Goal: Task Accomplishment & Management: Use online tool/utility

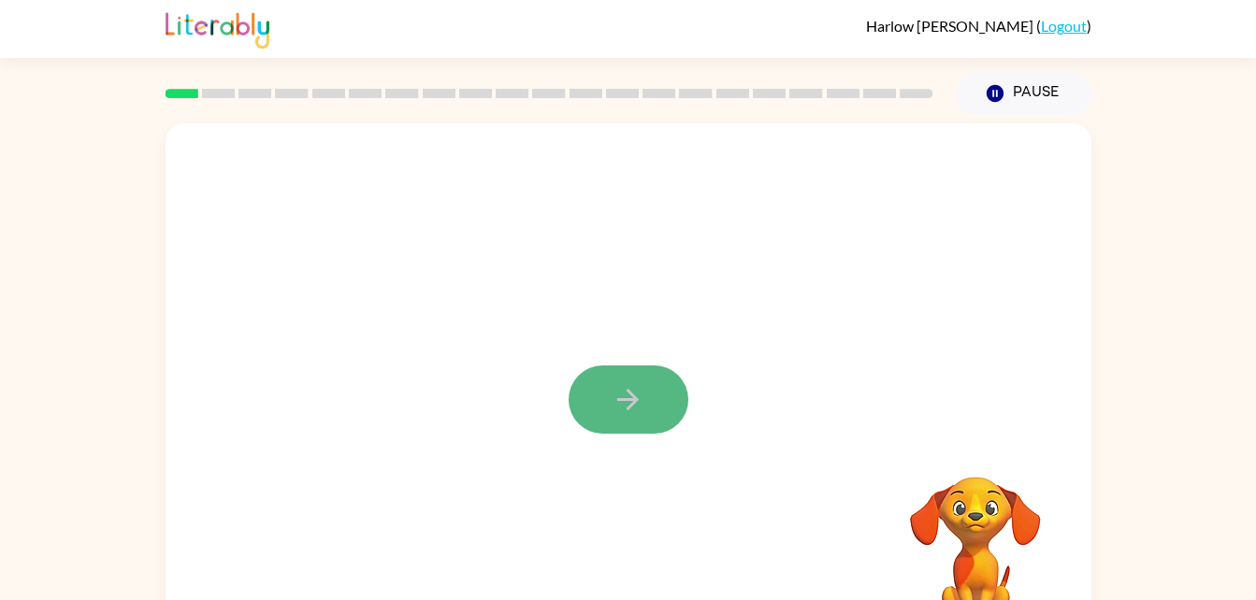
click at [625, 406] on icon "button" at bounding box center [628, 399] width 33 height 33
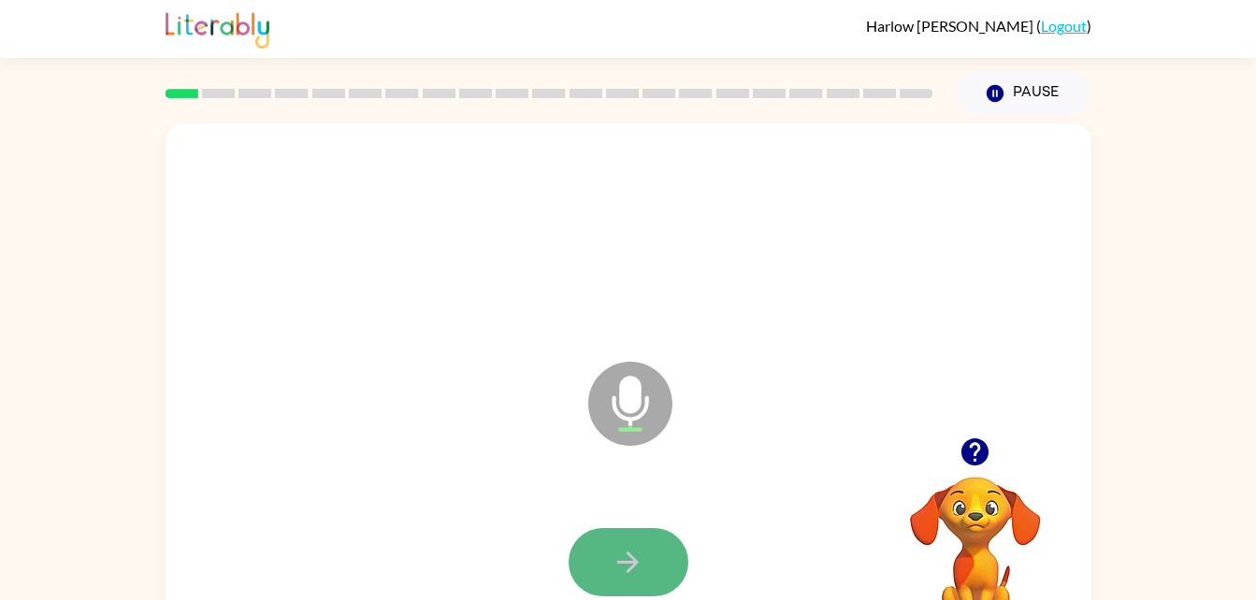
click at [668, 565] on button "button" at bounding box center [629, 562] width 120 height 68
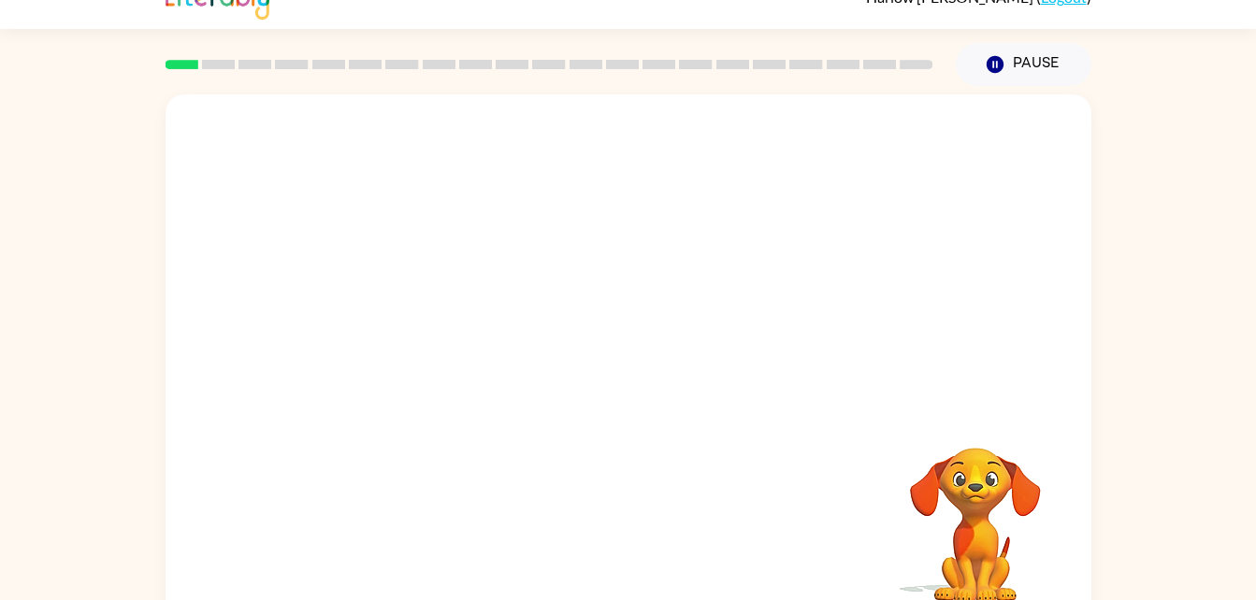
scroll to position [2, 0]
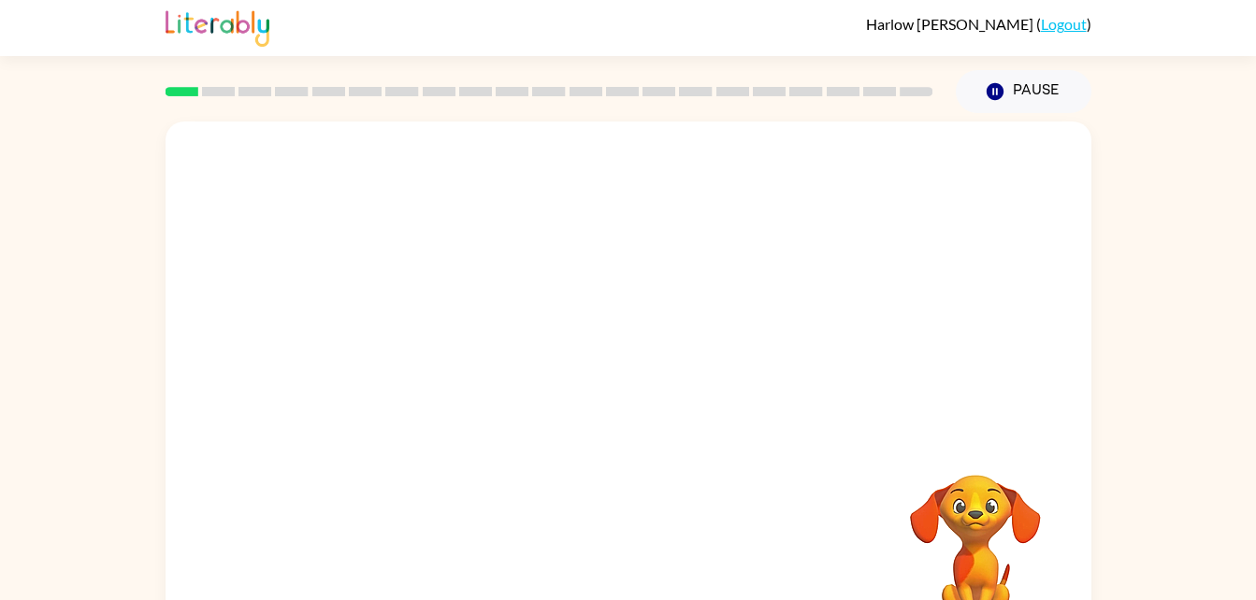
click at [816, 240] on div at bounding box center [629, 279] width 926 height 314
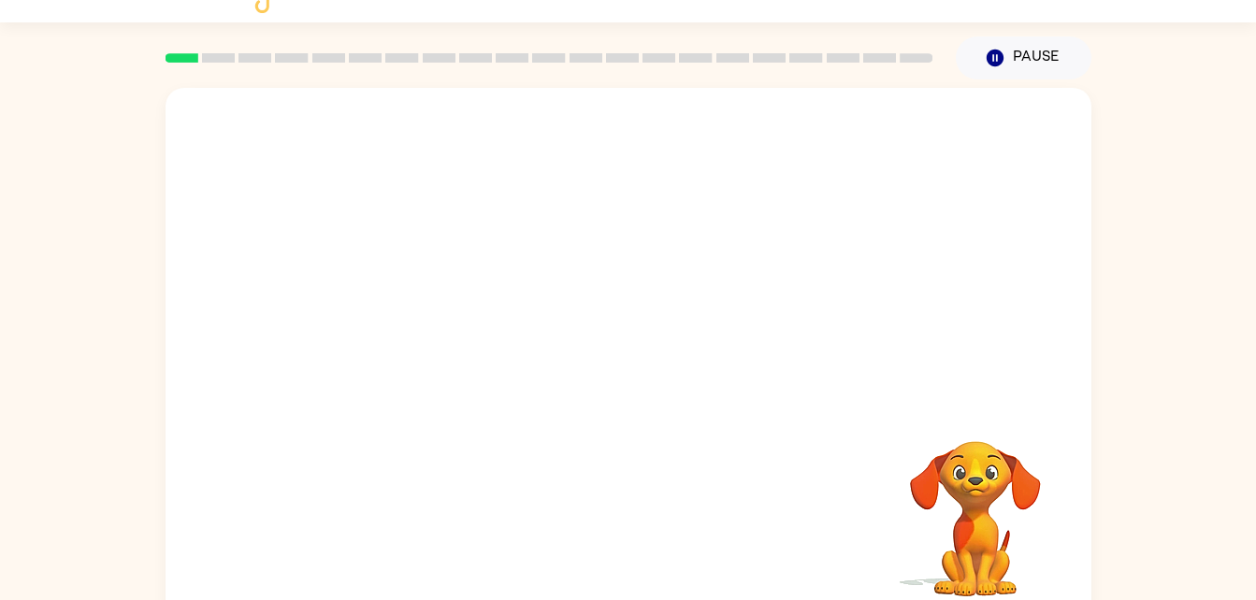
scroll to position [57, 0]
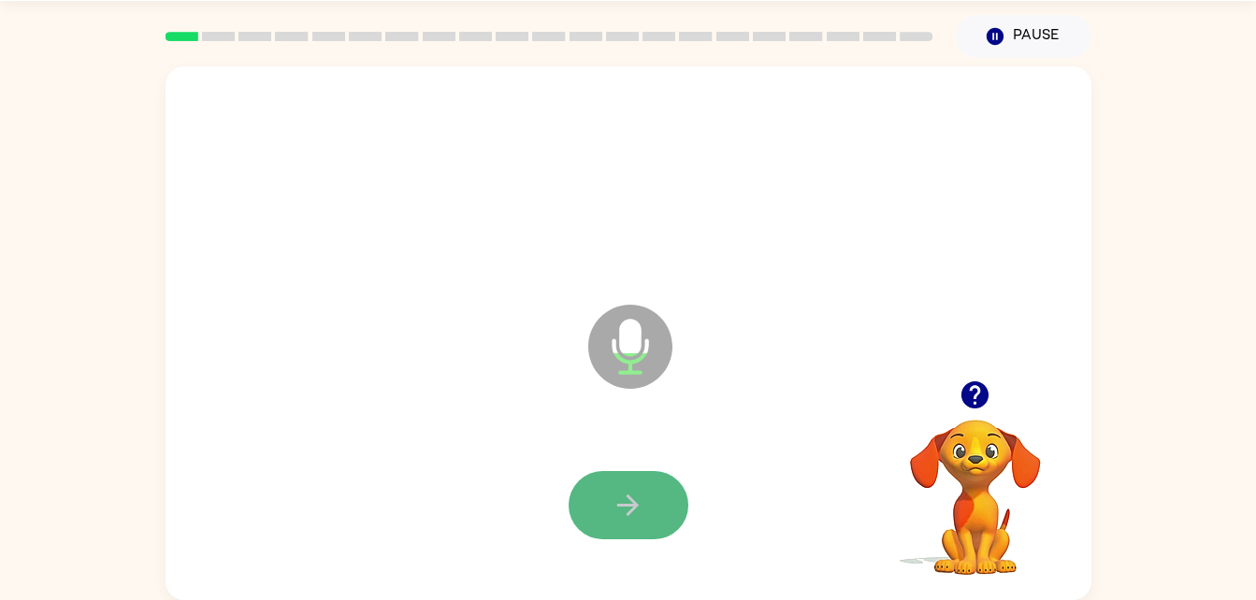
click at [625, 517] on icon "button" at bounding box center [628, 505] width 33 height 33
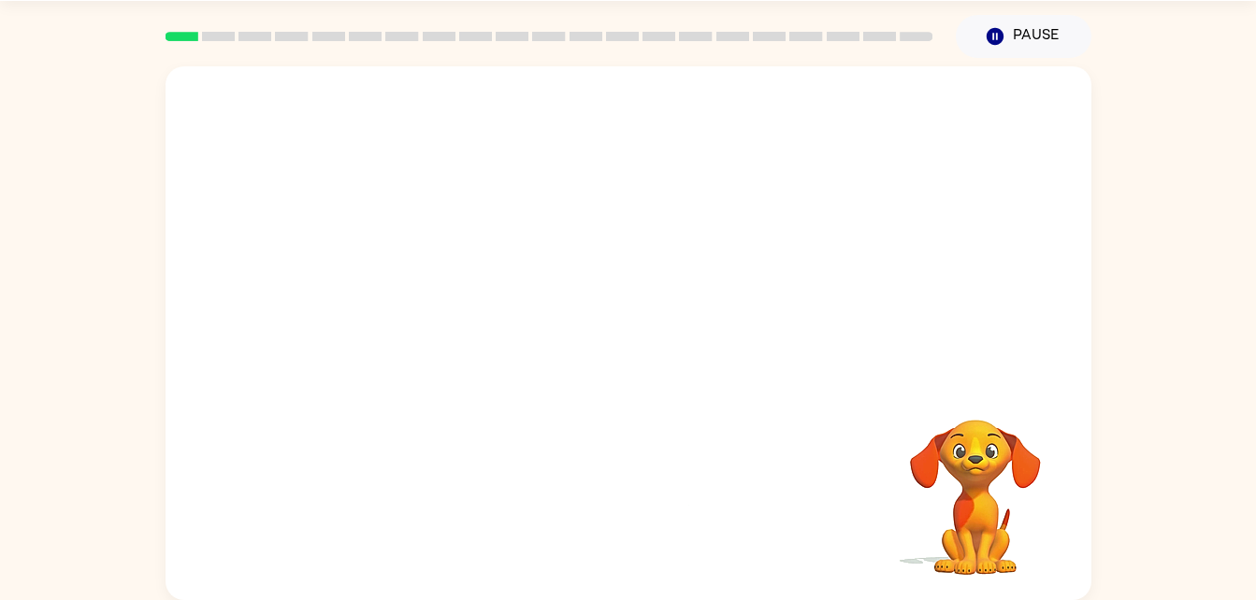
click at [522, 427] on div at bounding box center [629, 333] width 926 height 534
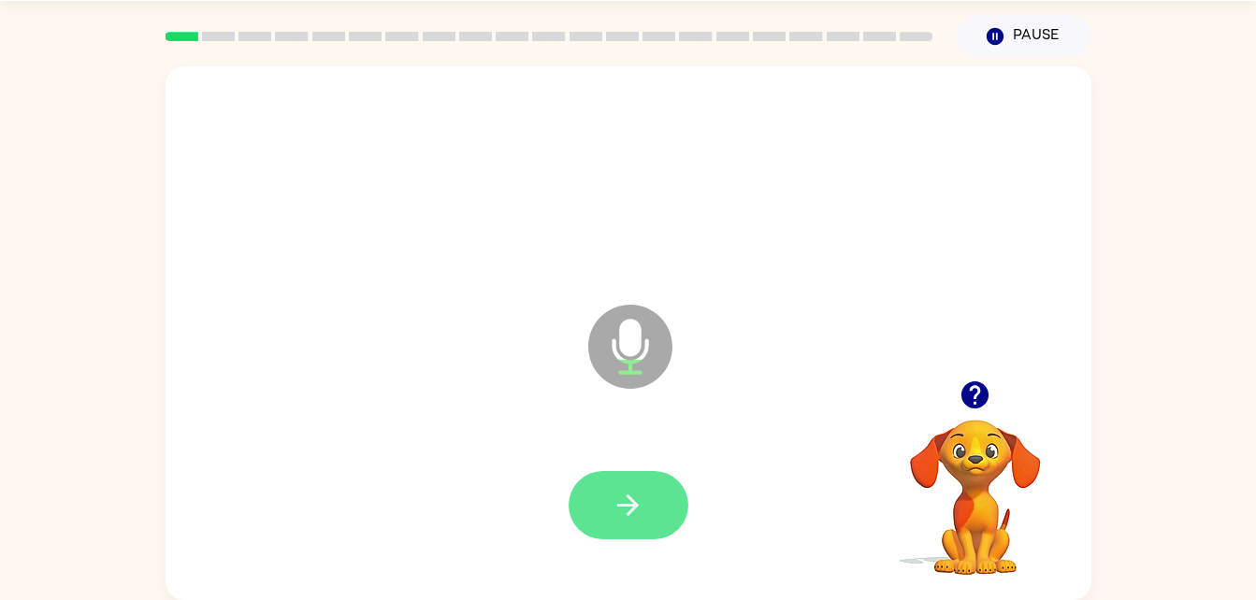
click at [640, 493] on icon "button" at bounding box center [628, 505] width 33 height 33
click at [651, 490] on button "button" at bounding box center [629, 505] width 120 height 68
click at [627, 514] on icon "button" at bounding box center [628, 506] width 22 height 22
click at [629, 519] on icon "button" at bounding box center [628, 505] width 33 height 33
click at [666, 502] on button "button" at bounding box center [629, 505] width 120 height 68
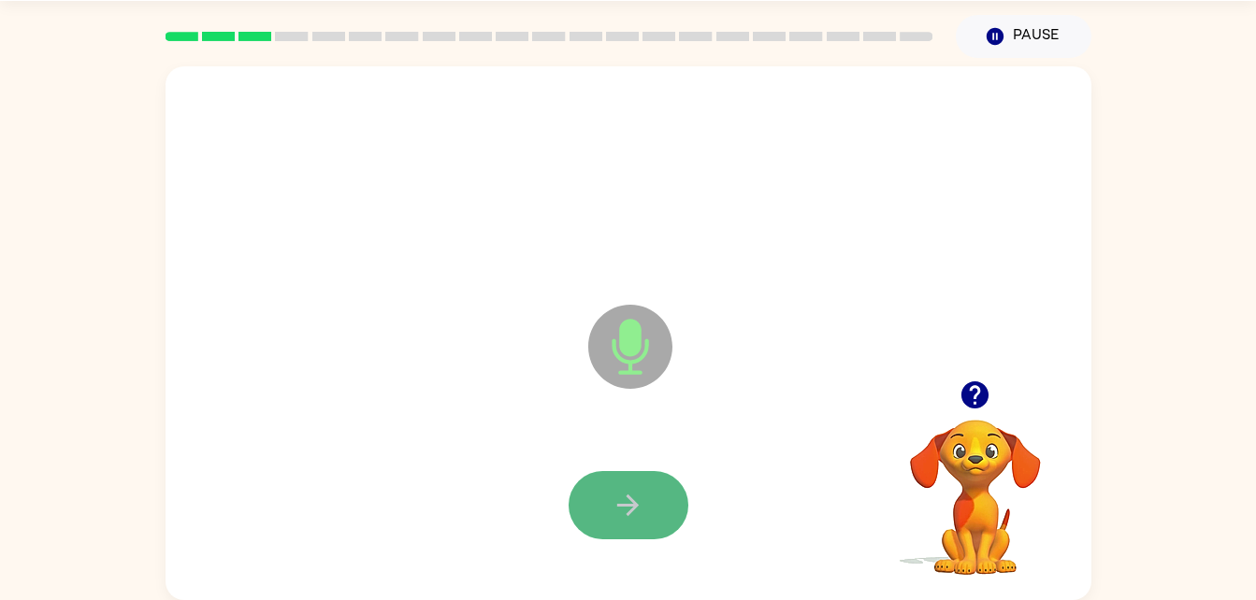
click at [675, 496] on button "button" at bounding box center [629, 505] width 120 height 68
click at [628, 517] on icon "button" at bounding box center [628, 505] width 33 height 33
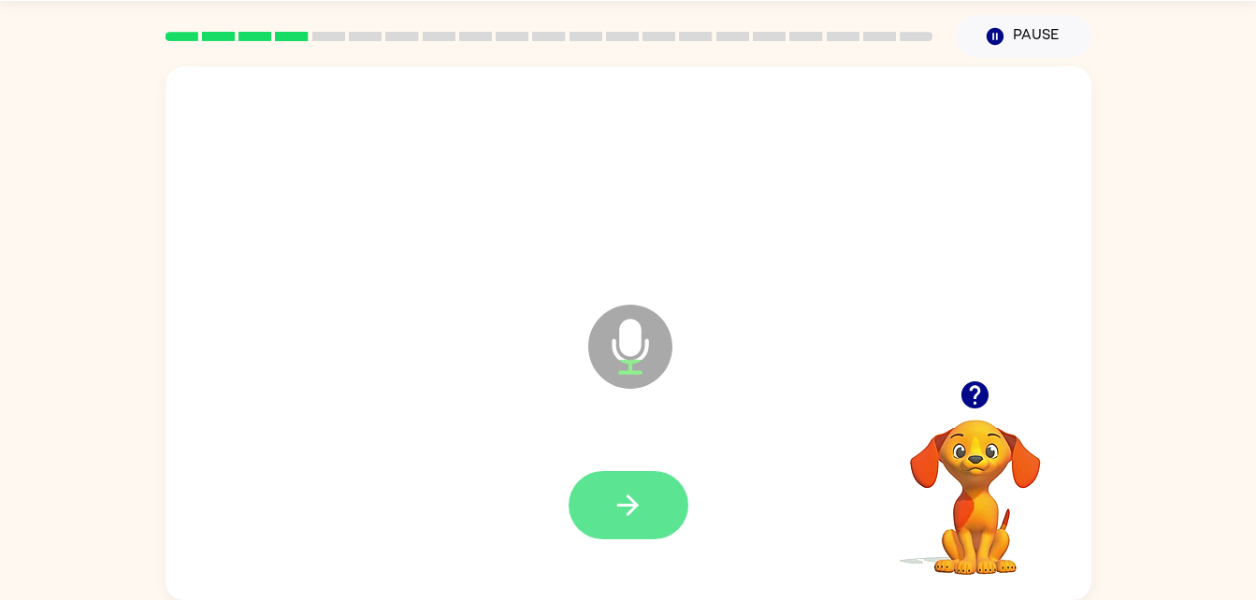
click at [579, 527] on button "button" at bounding box center [629, 505] width 120 height 68
click at [636, 520] on icon "button" at bounding box center [628, 505] width 33 height 33
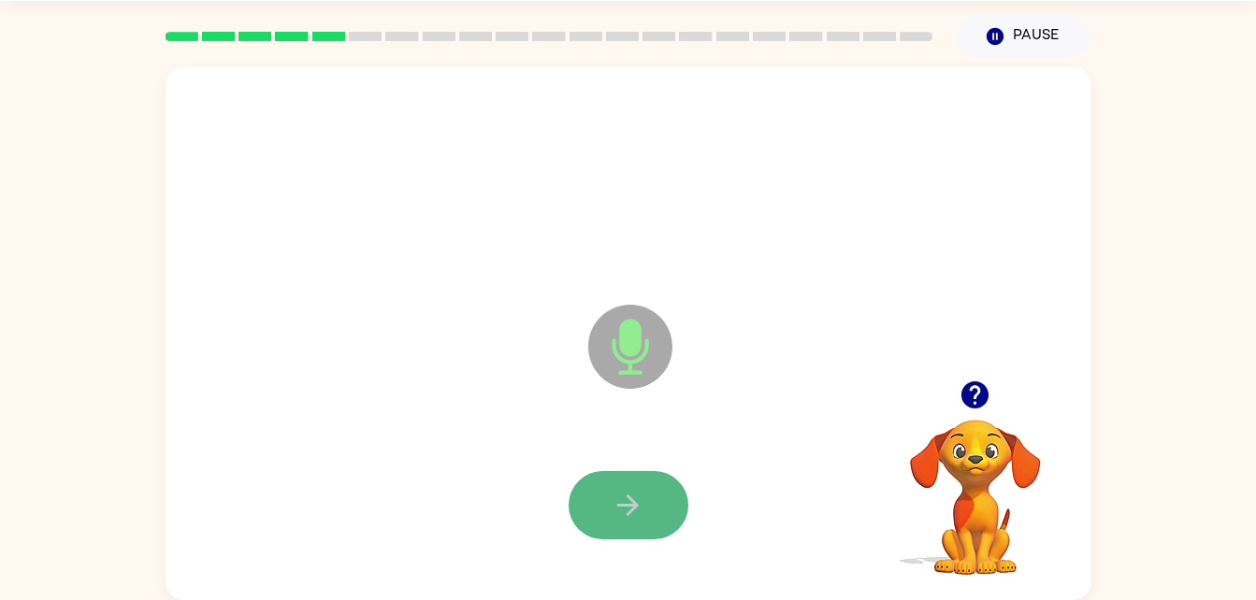
click at [618, 494] on icon "button" at bounding box center [628, 505] width 33 height 33
click at [659, 522] on button "button" at bounding box center [629, 505] width 120 height 68
click at [633, 510] on icon "button" at bounding box center [628, 506] width 22 height 22
click at [654, 506] on button "button" at bounding box center [629, 505] width 120 height 68
click at [670, 488] on button "button" at bounding box center [629, 505] width 120 height 68
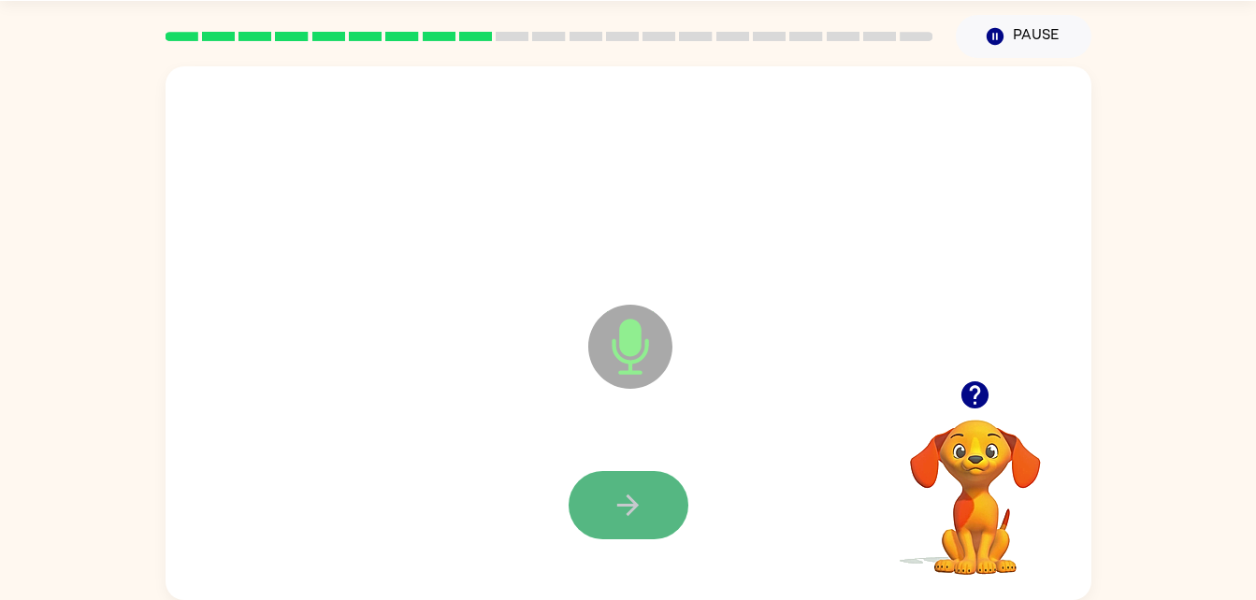
click at [644, 495] on button "button" at bounding box center [629, 505] width 120 height 68
click at [645, 501] on button "button" at bounding box center [629, 505] width 120 height 68
click at [627, 498] on icon "button" at bounding box center [628, 506] width 22 height 22
click at [572, 517] on button "button" at bounding box center [629, 505] width 120 height 68
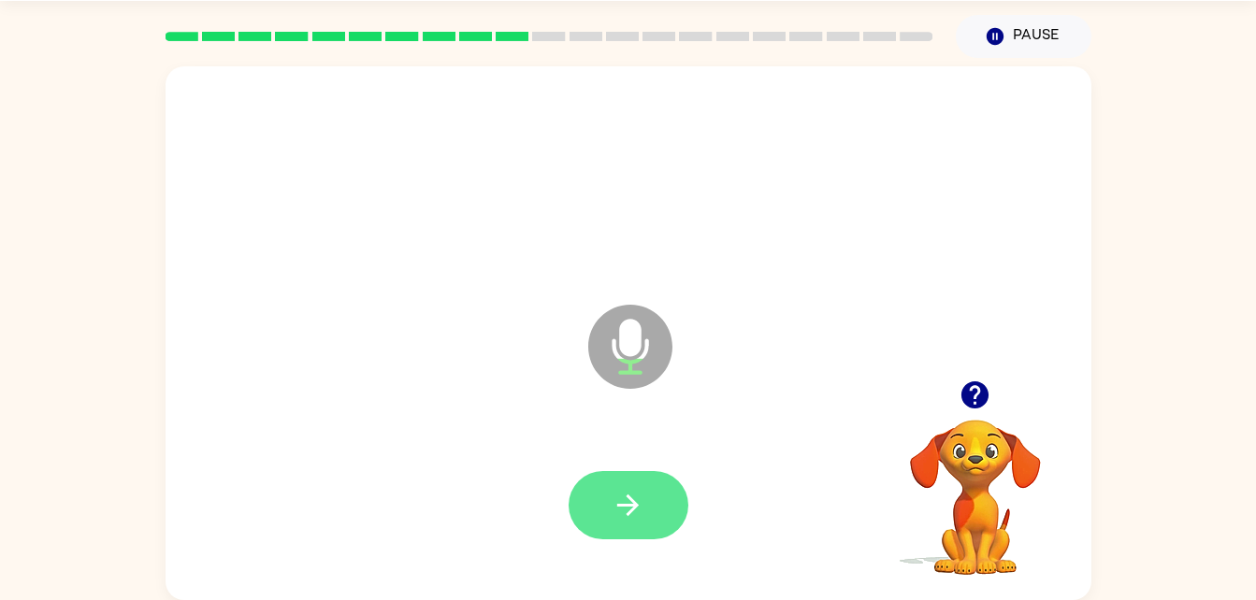
click at [657, 516] on button "button" at bounding box center [629, 505] width 120 height 68
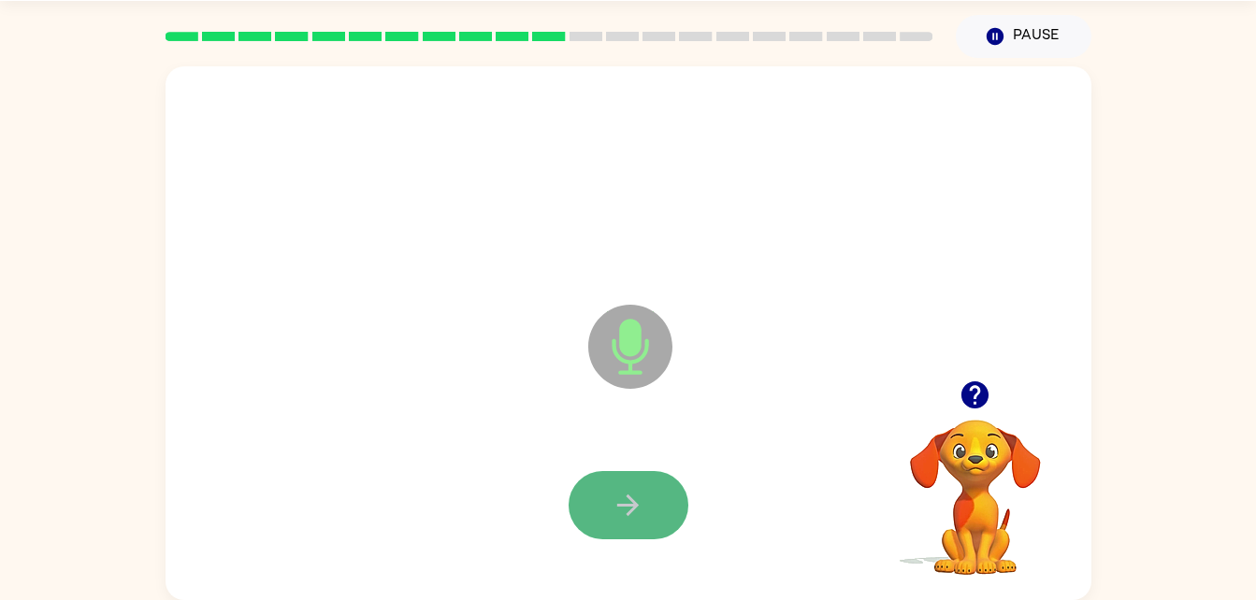
click at [656, 492] on button "button" at bounding box center [629, 505] width 120 height 68
click at [589, 497] on button "button" at bounding box center [629, 505] width 120 height 68
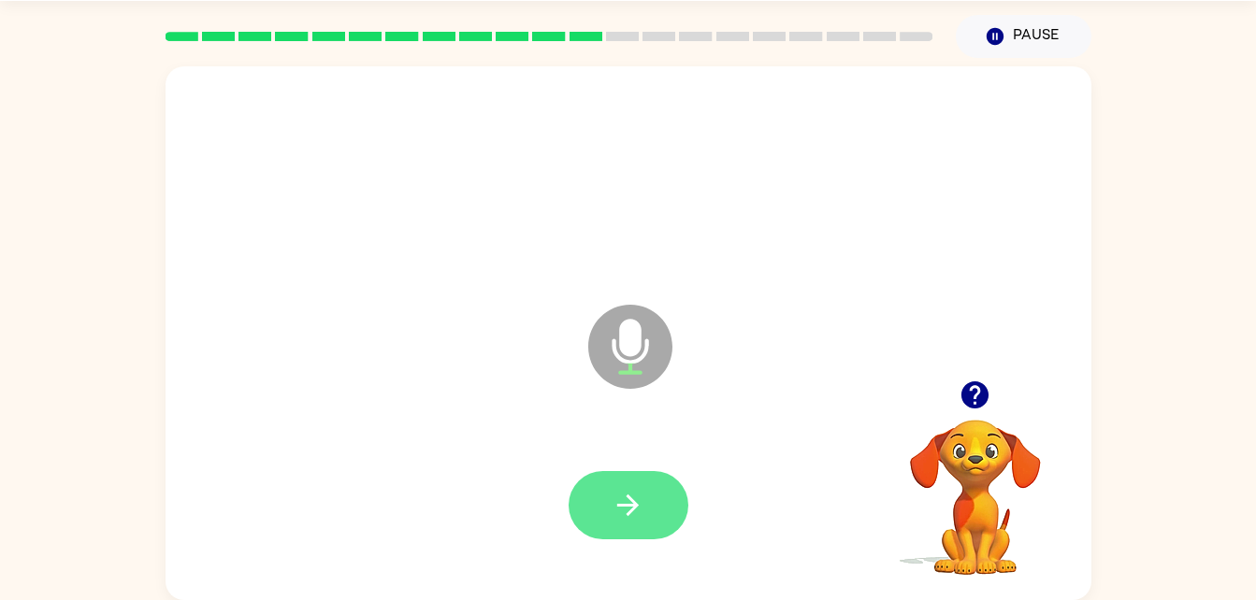
click at [636, 518] on icon "button" at bounding box center [628, 505] width 33 height 33
click at [648, 509] on button "button" at bounding box center [629, 505] width 120 height 68
click at [622, 522] on button "button" at bounding box center [629, 505] width 120 height 68
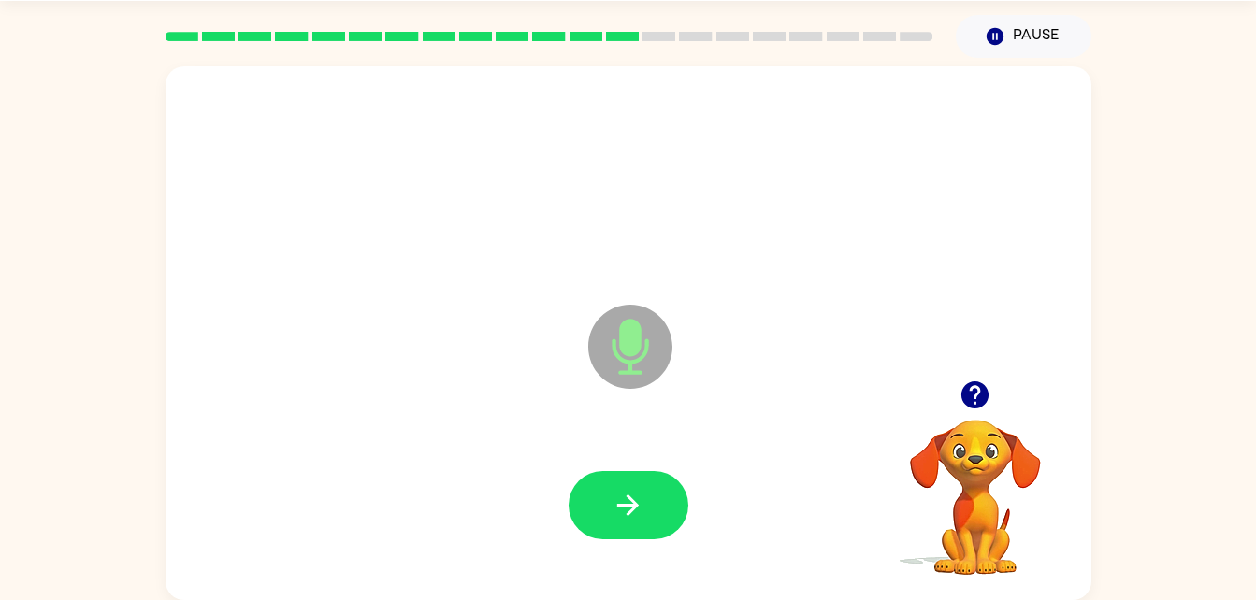
click at [661, 597] on div "Microphone The Microphone is here when it is your turn to talk" at bounding box center [629, 333] width 926 height 534
click at [659, 515] on button "button" at bounding box center [629, 505] width 120 height 68
click at [646, 498] on button "button" at bounding box center [629, 505] width 120 height 68
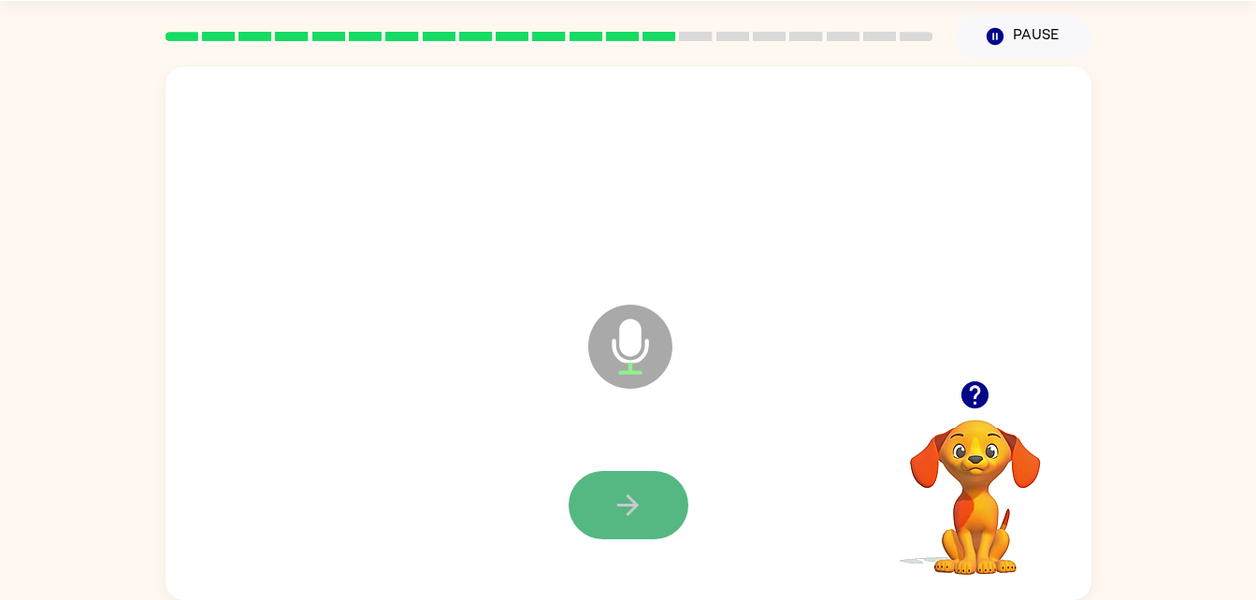
click at [621, 514] on icon "button" at bounding box center [628, 505] width 33 height 33
click at [669, 480] on button "button" at bounding box center [629, 505] width 120 height 68
click at [608, 521] on button "button" at bounding box center [629, 505] width 120 height 68
click at [636, 497] on icon "button" at bounding box center [628, 505] width 33 height 33
click at [626, 499] on icon "button" at bounding box center [628, 505] width 33 height 33
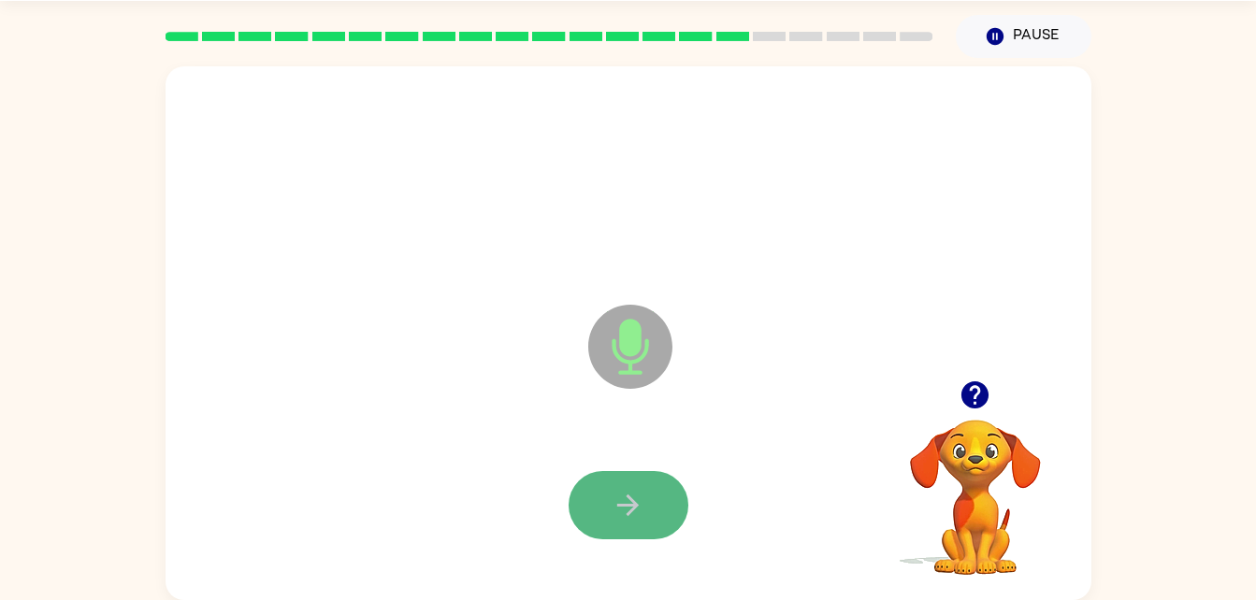
click at [613, 498] on icon "button" at bounding box center [628, 505] width 33 height 33
click at [647, 504] on button "button" at bounding box center [629, 505] width 120 height 68
click at [610, 537] on button "button" at bounding box center [629, 505] width 120 height 68
click at [651, 479] on button "button" at bounding box center [629, 505] width 120 height 68
click at [627, 513] on icon "button" at bounding box center [628, 505] width 33 height 33
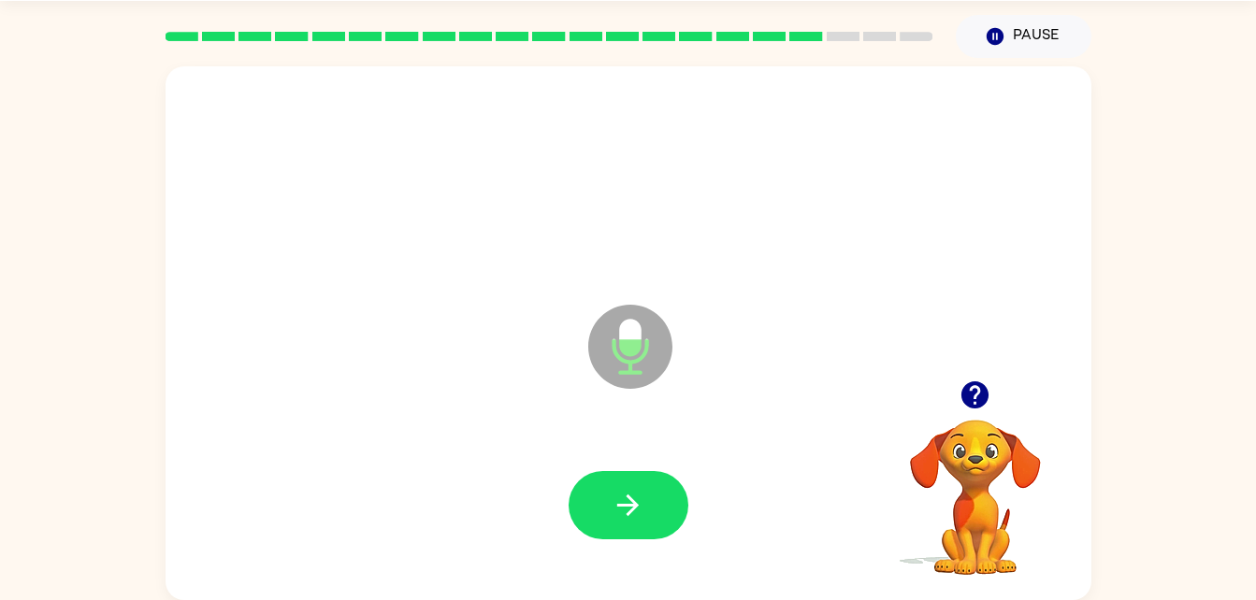
click at [670, 540] on div at bounding box center [628, 505] width 888 height 153
click at [666, 489] on button "button" at bounding box center [629, 505] width 120 height 68
click at [643, 509] on icon "button" at bounding box center [628, 505] width 33 height 33
click at [642, 516] on icon "button" at bounding box center [628, 505] width 33 height 33
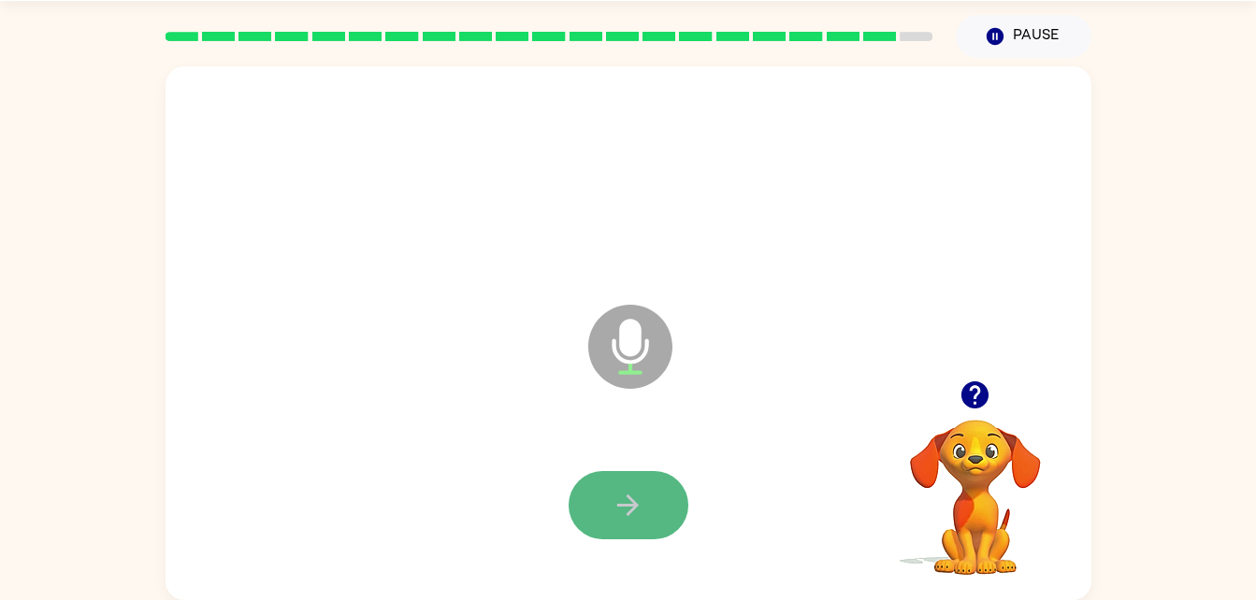
click at [633, 482] on button "button" at bounding box center [629, 505] width 120 height 68
click at [604, 493] on button "button" at bounding box center [629, 505] width 120 height 68
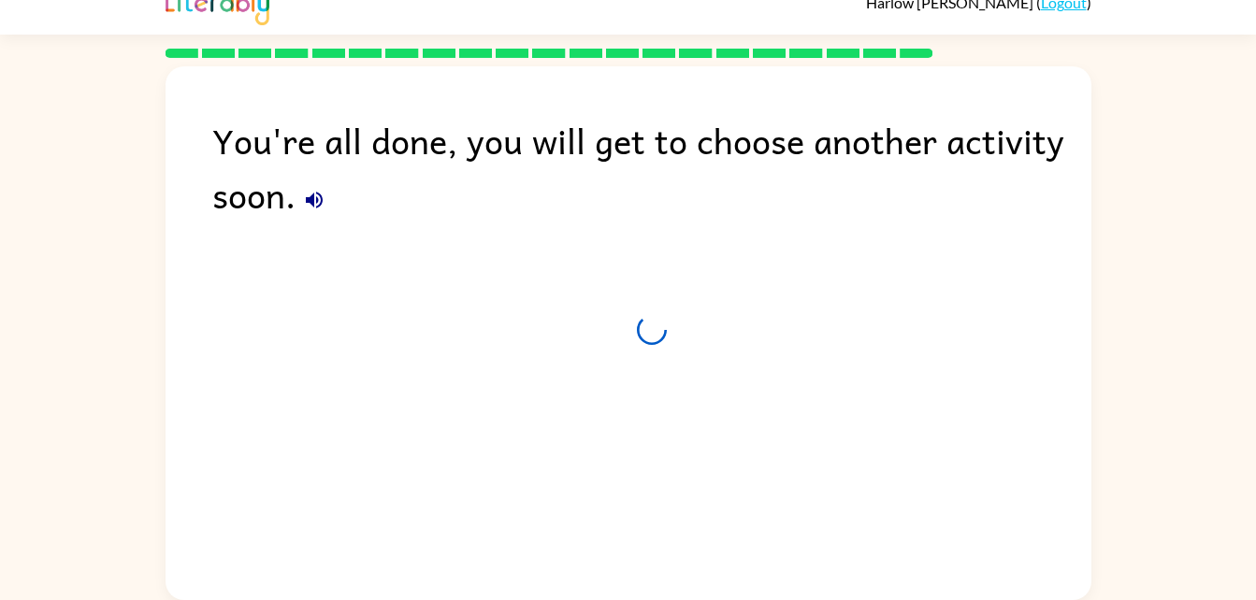
scroll to position [23, 0]
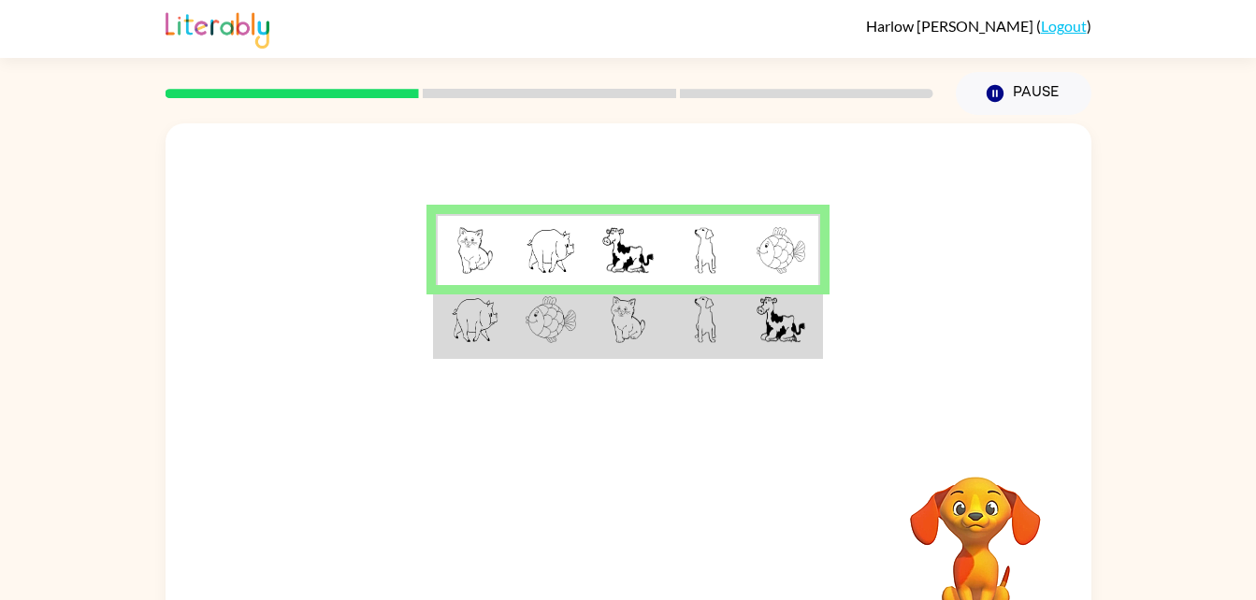
click at [677, 319] on td at bounding box center [705, 321] width 77 height 72
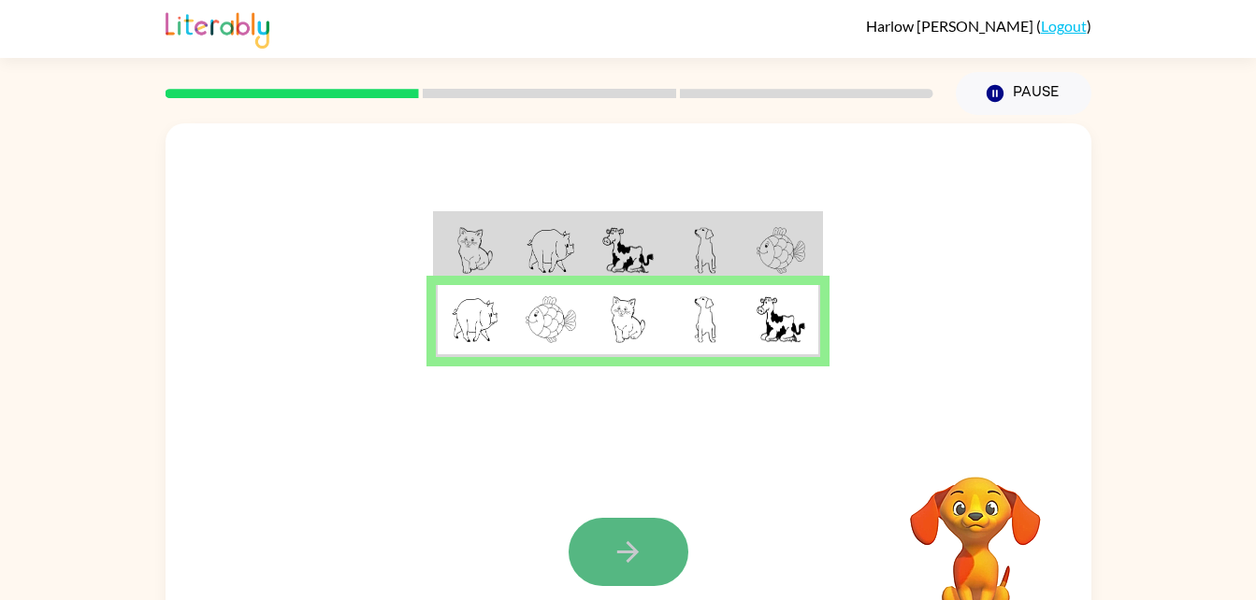
click at [660, 545] on button "button" at bounding box center [629, 552] width 120 height 68
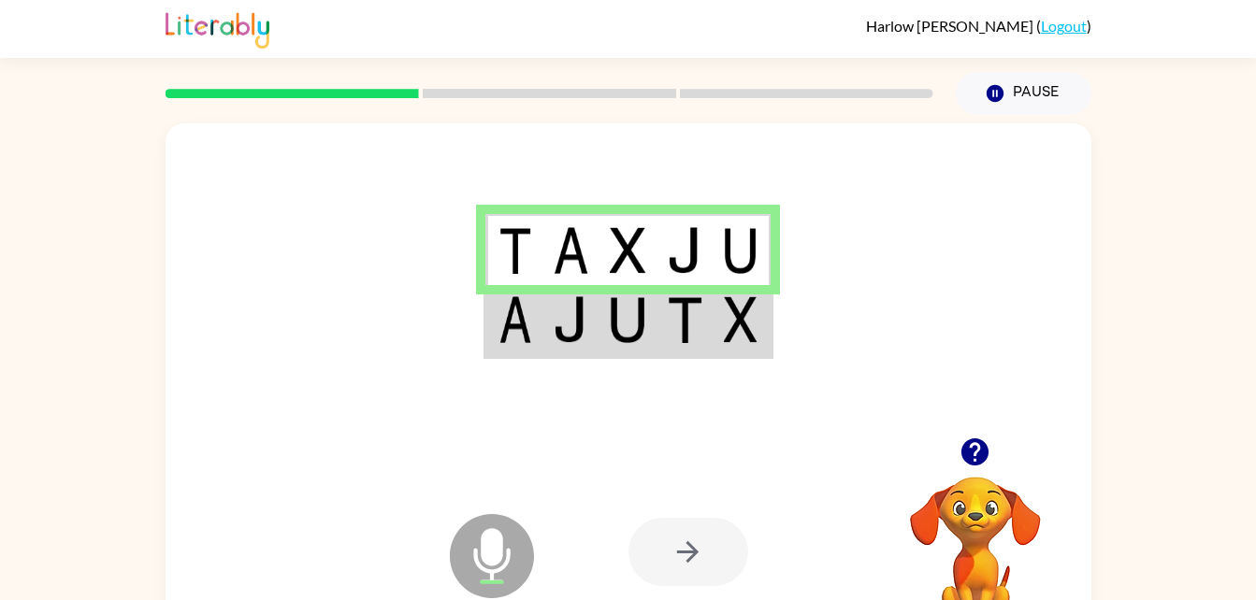
click at [696, 561] on div at bounding box center [688, 552] width 120 height 68
click at [593, 309] on td at bounding box center [570, 321] width 57 height 72
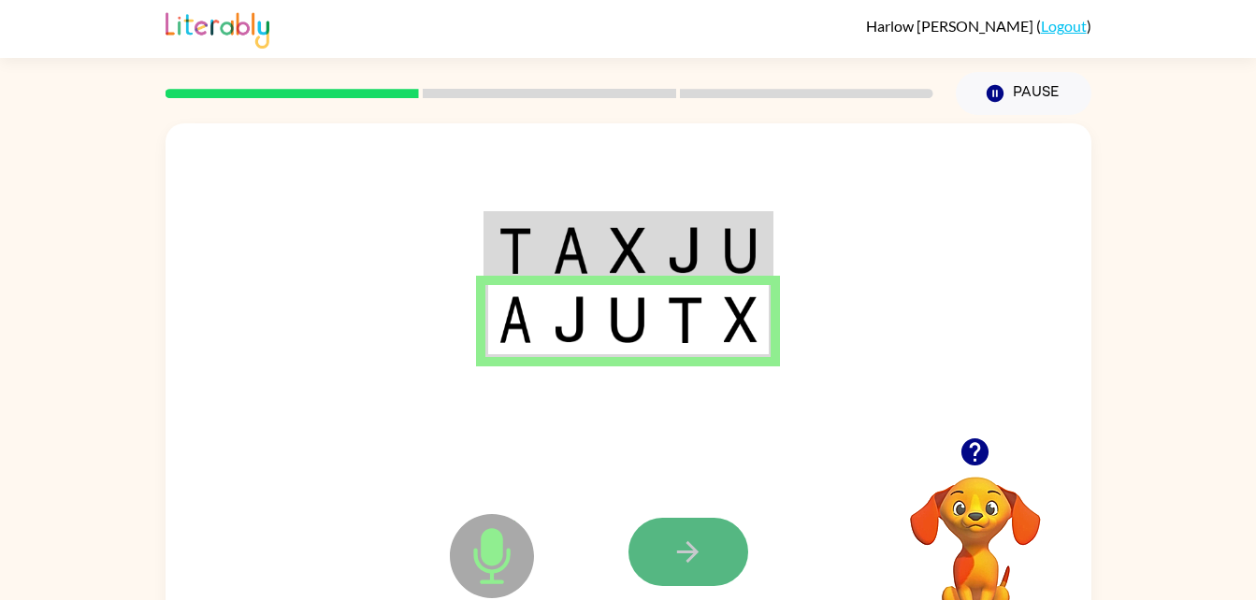
click at [693, 541] on icon "button" at bounding box center [687, 552] width 33 height 33
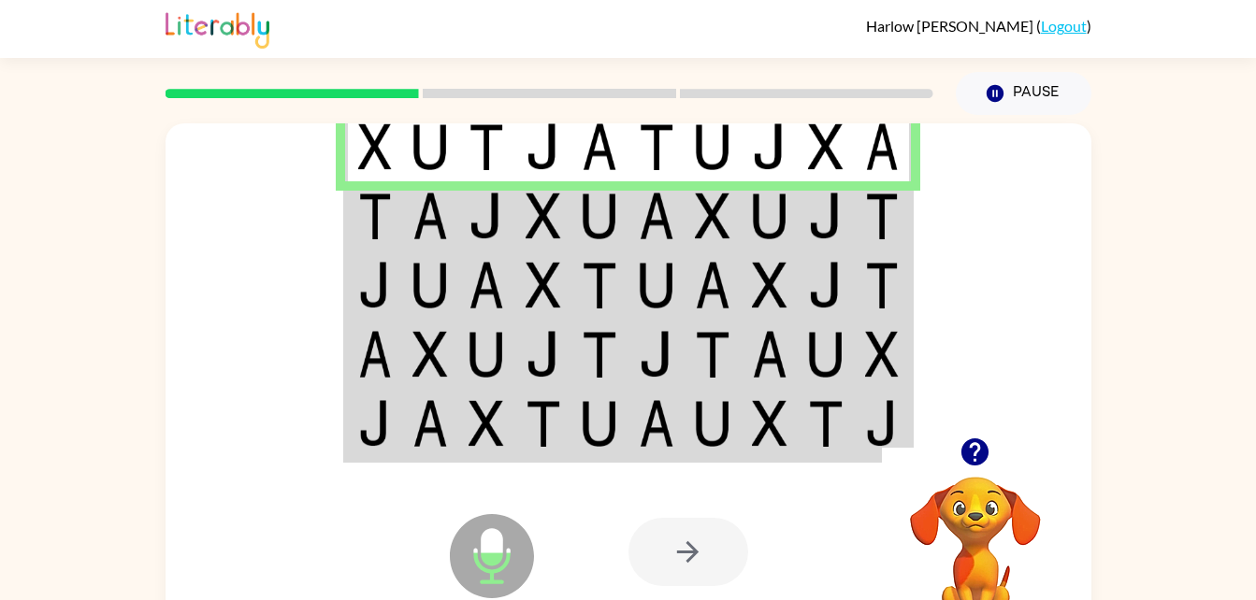
click at [425, 213] on img at bounding box center [430, 216] width 36 height 47
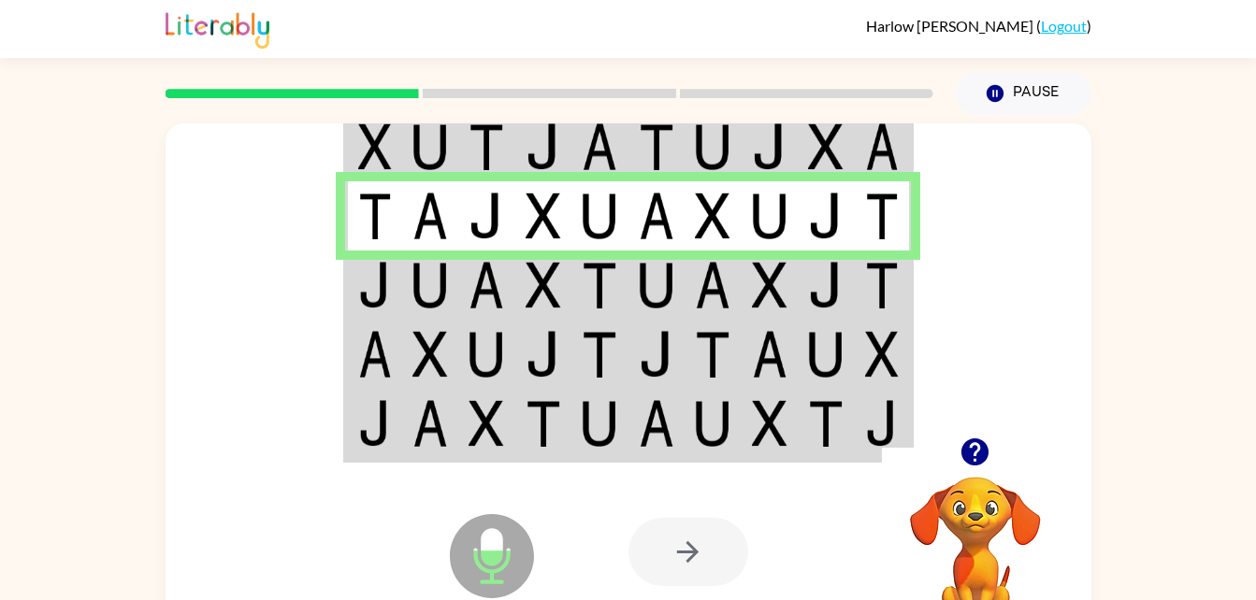
click at [376, 283] on img at bounding box center [375, 285] width 34 height 47
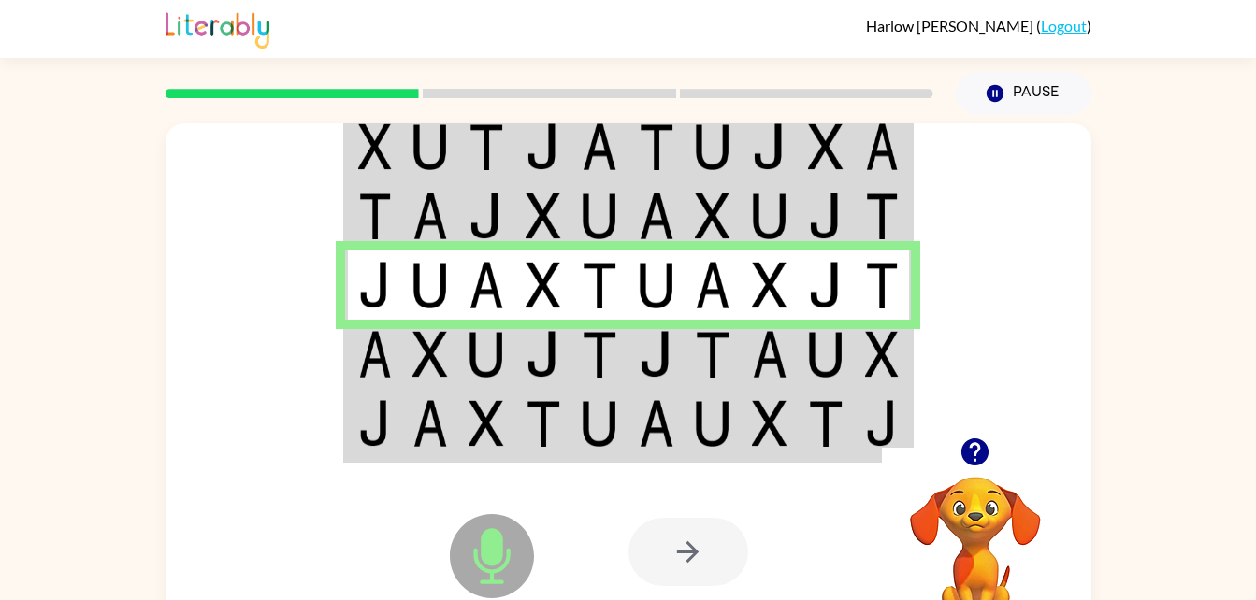
click at [440, 355] on img at bounding box center [430, 354] width 36 height 47
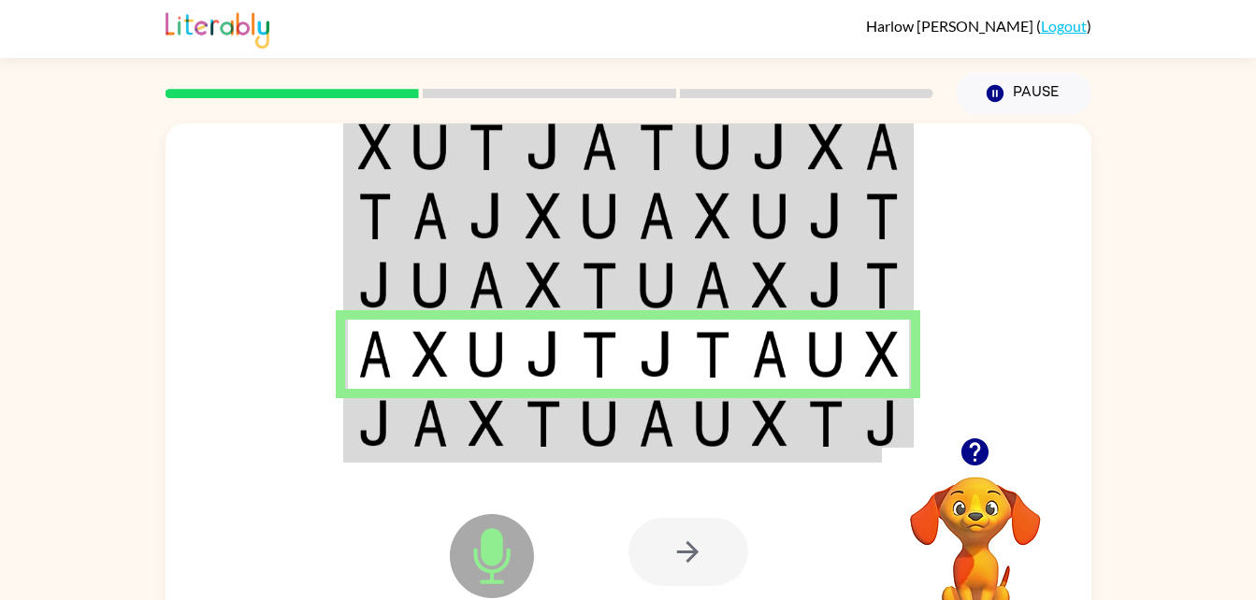
click at [451, 426] on td at bounding box center [430, 425] width 57 height 72
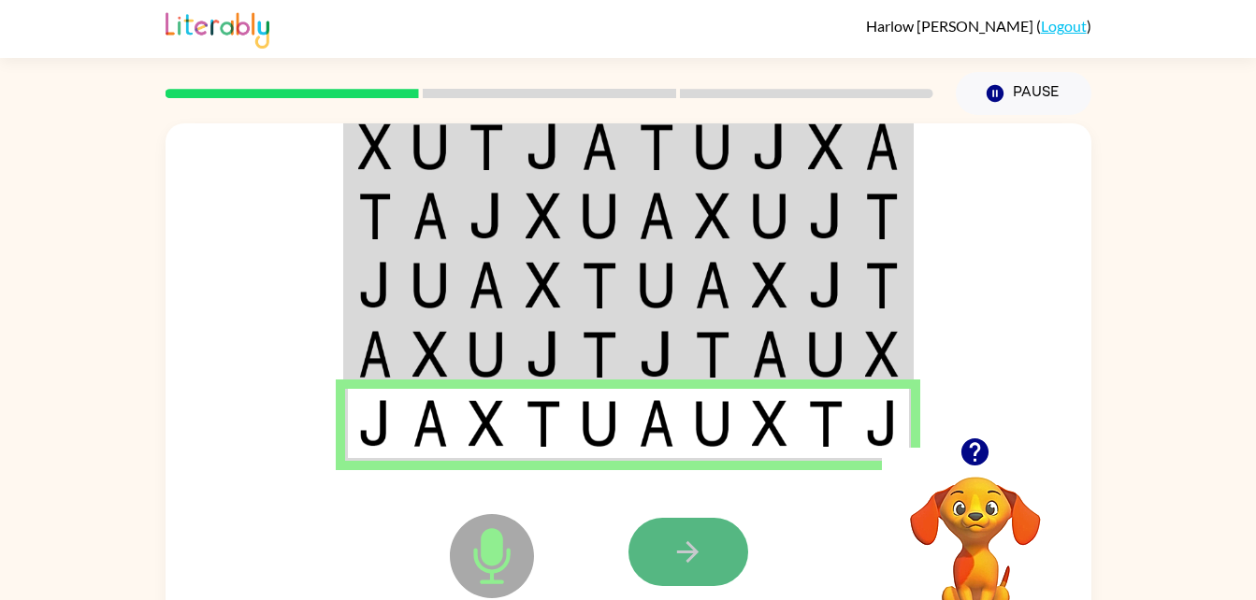
click at [705, 532] on button "button" at bounding box center [688, 552] width 120 height 68
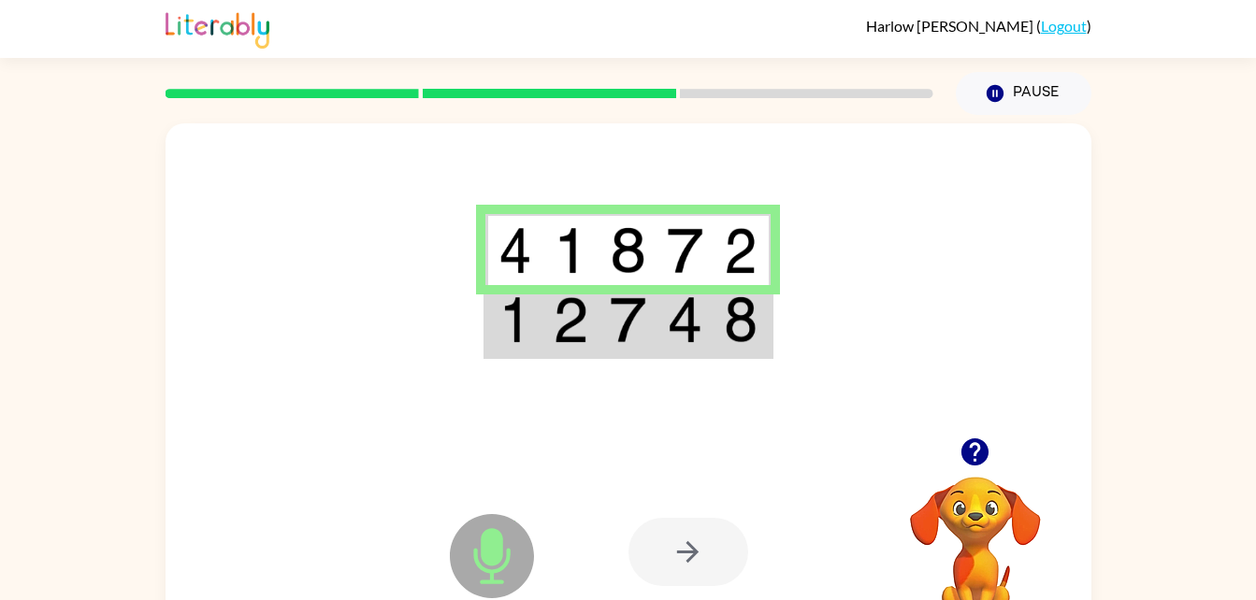
click at [533, 314] on td at bounding box center [513, 321] width 57 height 72
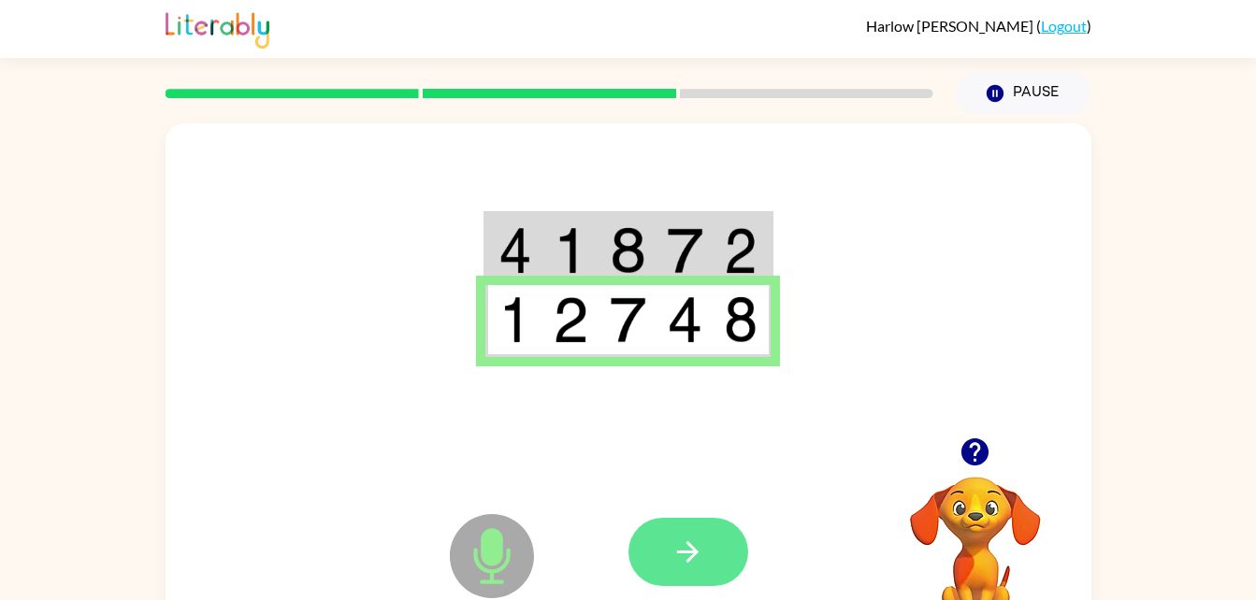
click at [707, 556] on button "button" at bounding box center [688, 552] width 120 height 68
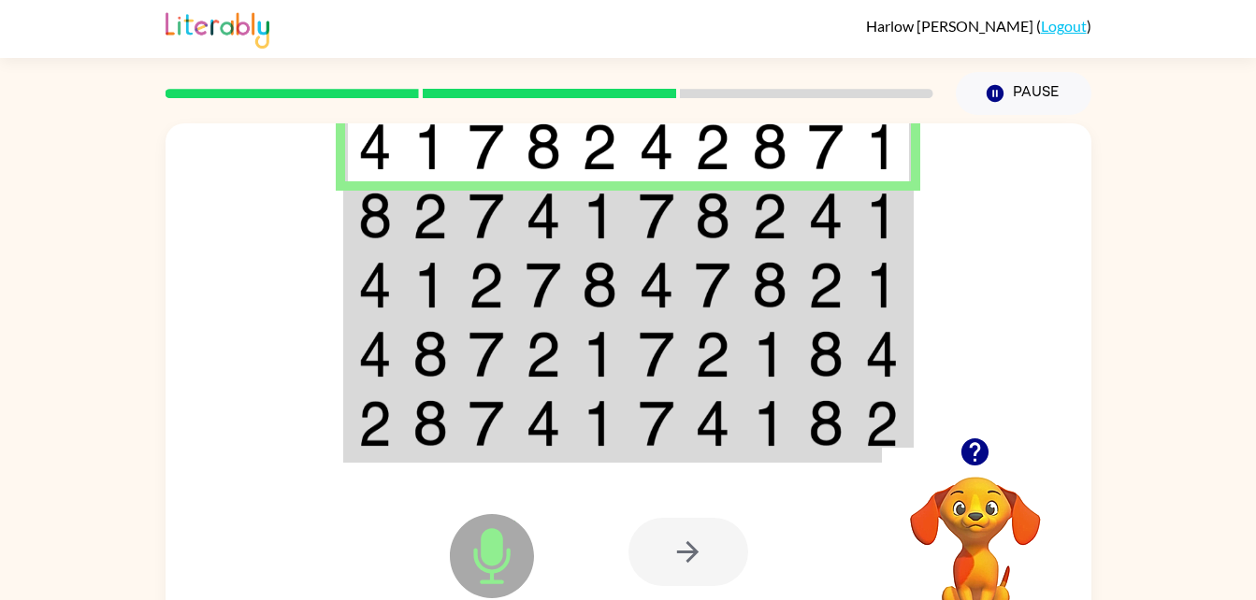
click at [440, 210] on img at bounding box center [430, 216] width 36 height 47
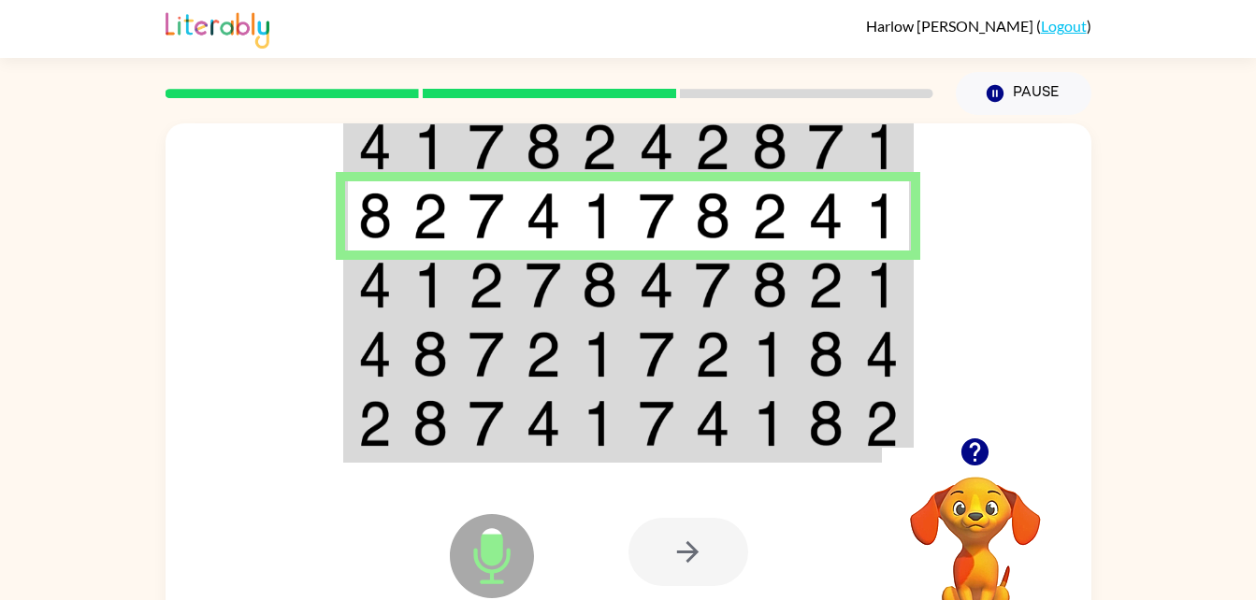
click at [361, 286] on img at bounding box center [375, 285] width 34 height 47
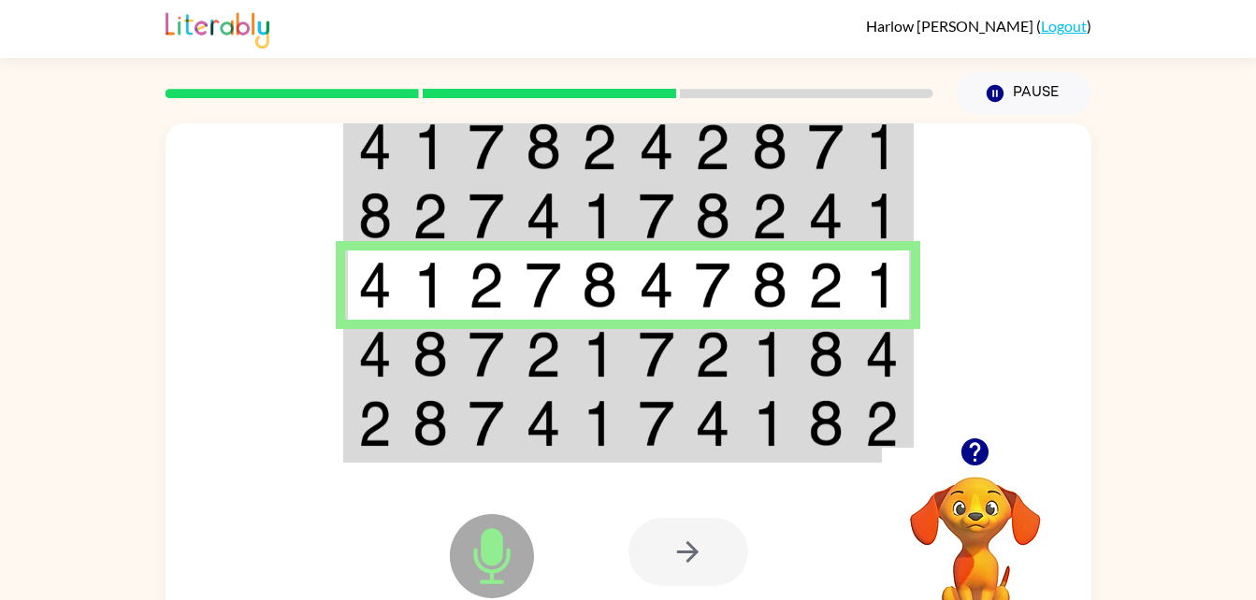
click at [378, 347] on img at bounding box center [375, 354] width 34 height 47
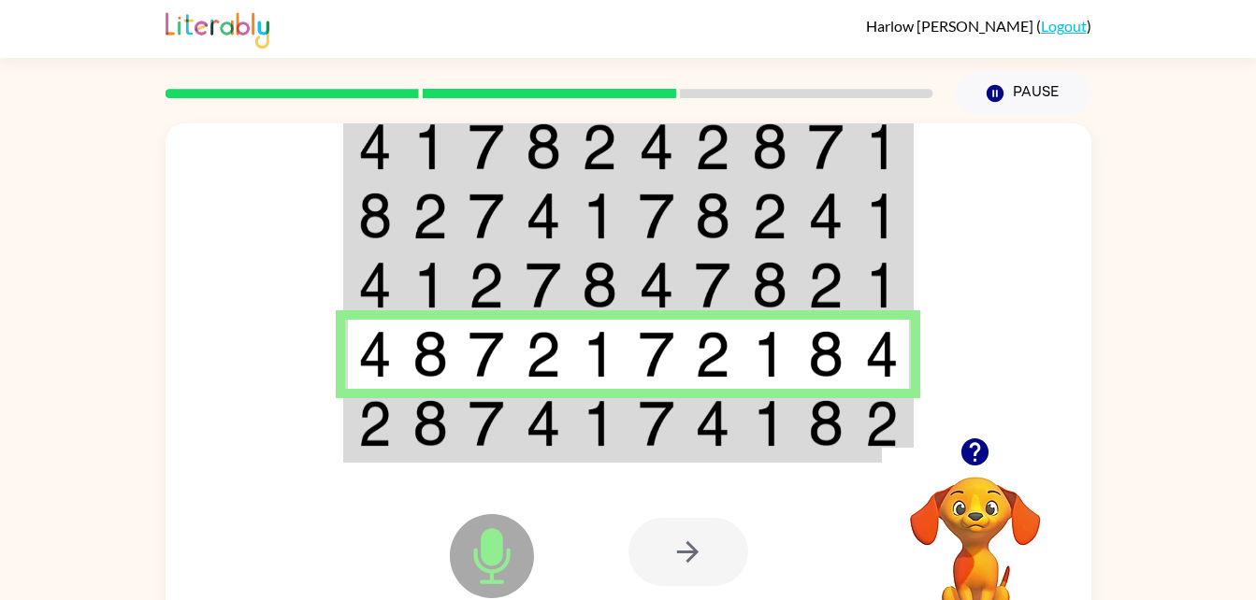
click at [394, 429] on td at bounding box center [373, 425] width 57 height 72
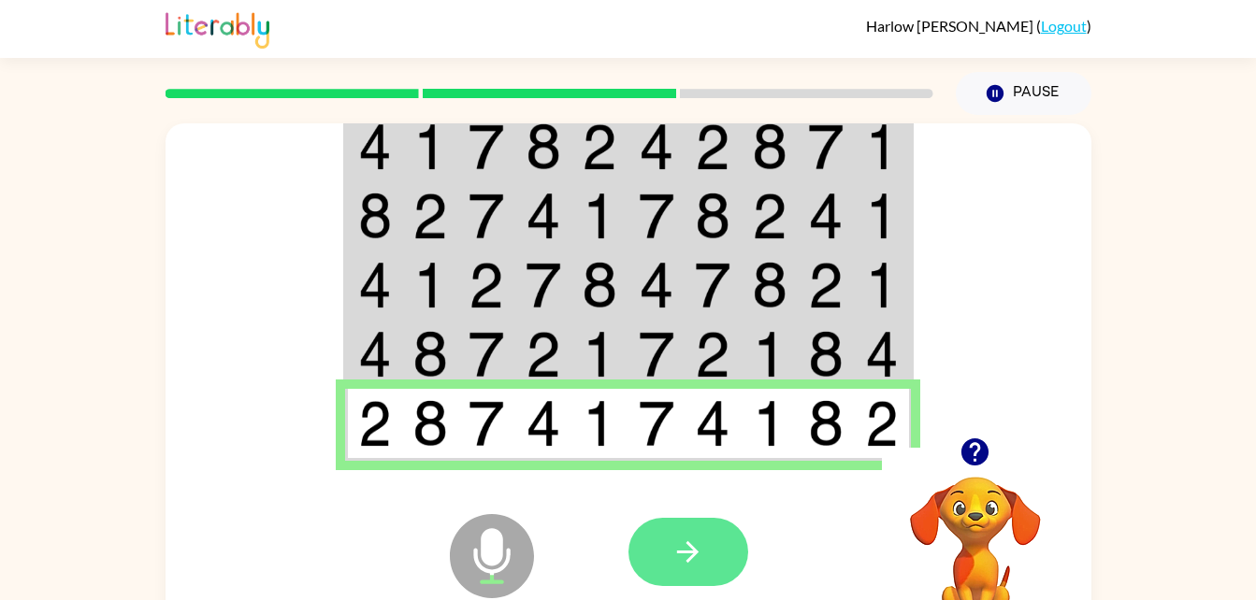
click at [691, 562] on icon "button" at bounding box center [687, 552] width 33 height 33
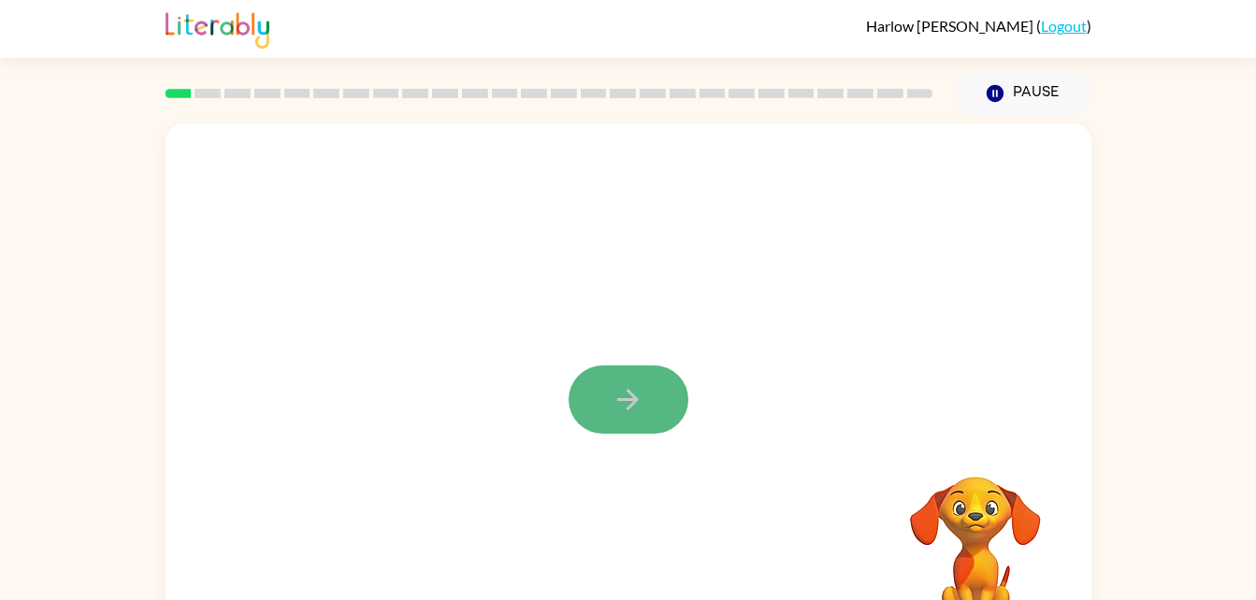
click at [631, 414] on icon "button" at bounding box center [628, 399] width 33 height 33
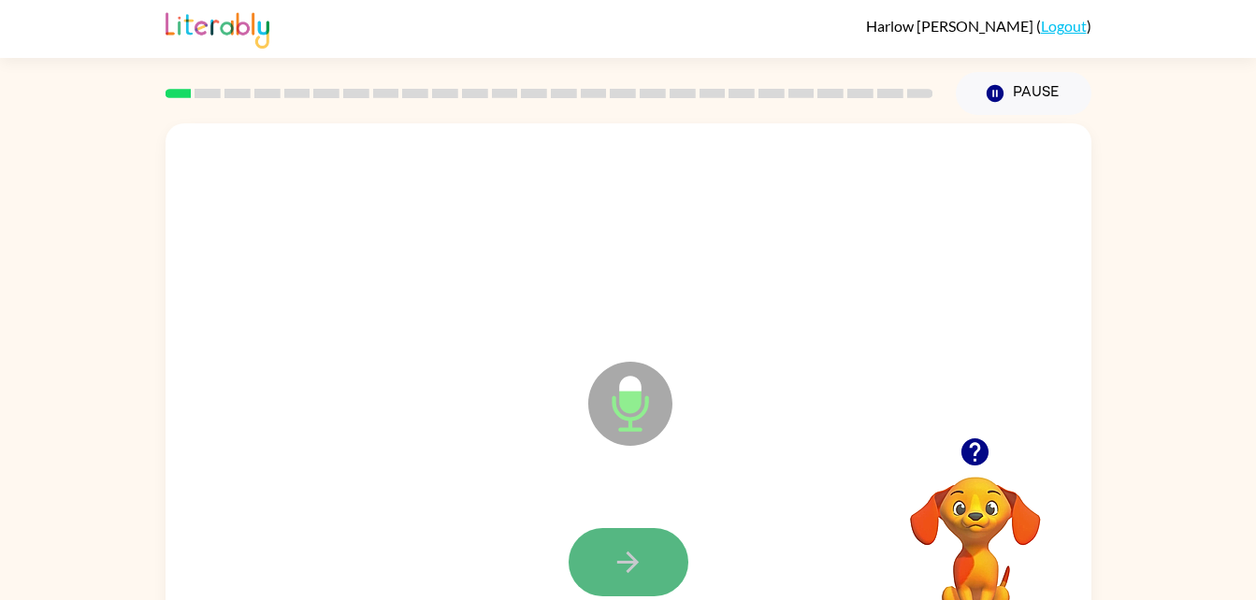
click at [676, 562] on button "button" at bounding box center [629, 562] width 120 height 68
click at [584, 554] on button "button" at bounding box center [629, 562] width 120 height 68
click at [664, 572] on button "button" at bounding box center [629, 562] width 120 height 68
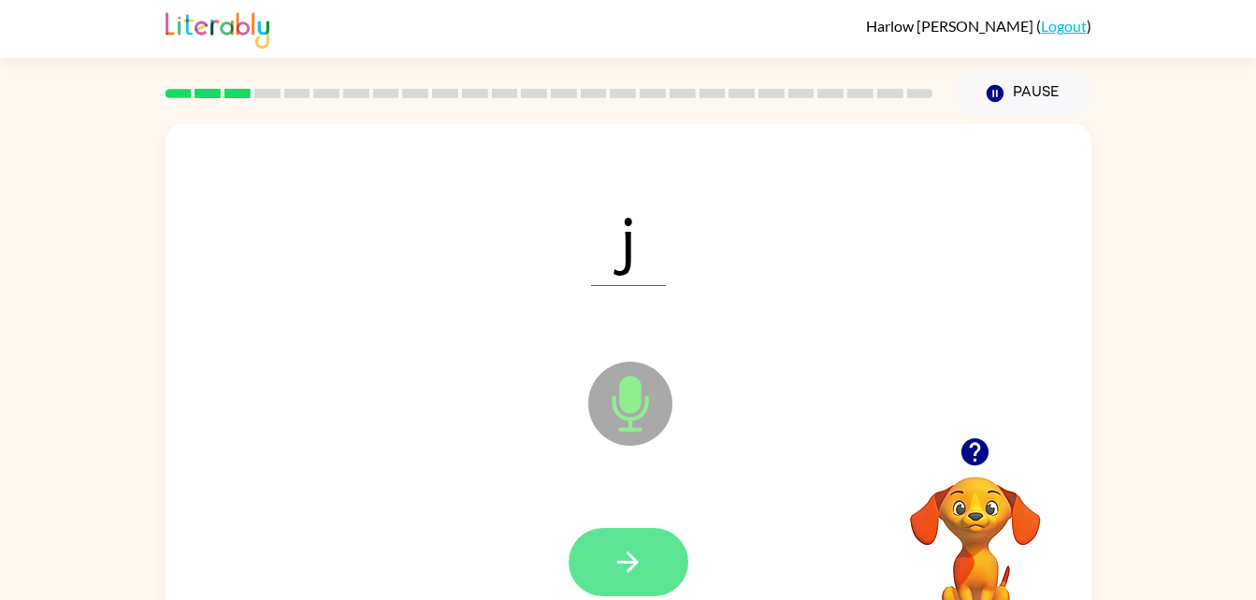
click at [679, 574] on button "button" at bounding box center [629, 562] width 120 height 68
click at [621, 569] on icon "button" at bounding box center [628, 562] width 33 height 33
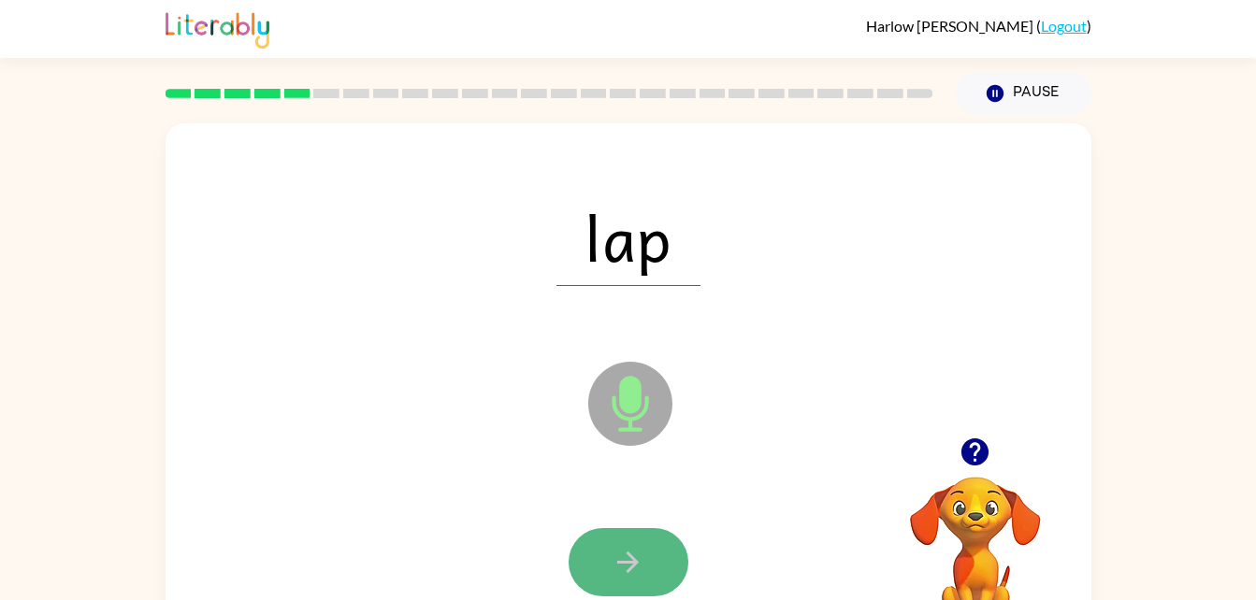
click at [606, 565] on button "button" at bounding box center [629, 562] width 120 height 68
click at [601, 531] on button "button" at bounding box center [629, 562] width 120 height 68
click at [649, 568] on button "button" at bounding box center [629, 562] width 120 height 68
click at [611, 542] on button "button" at bounding box center [629, 562] width 120 height 68
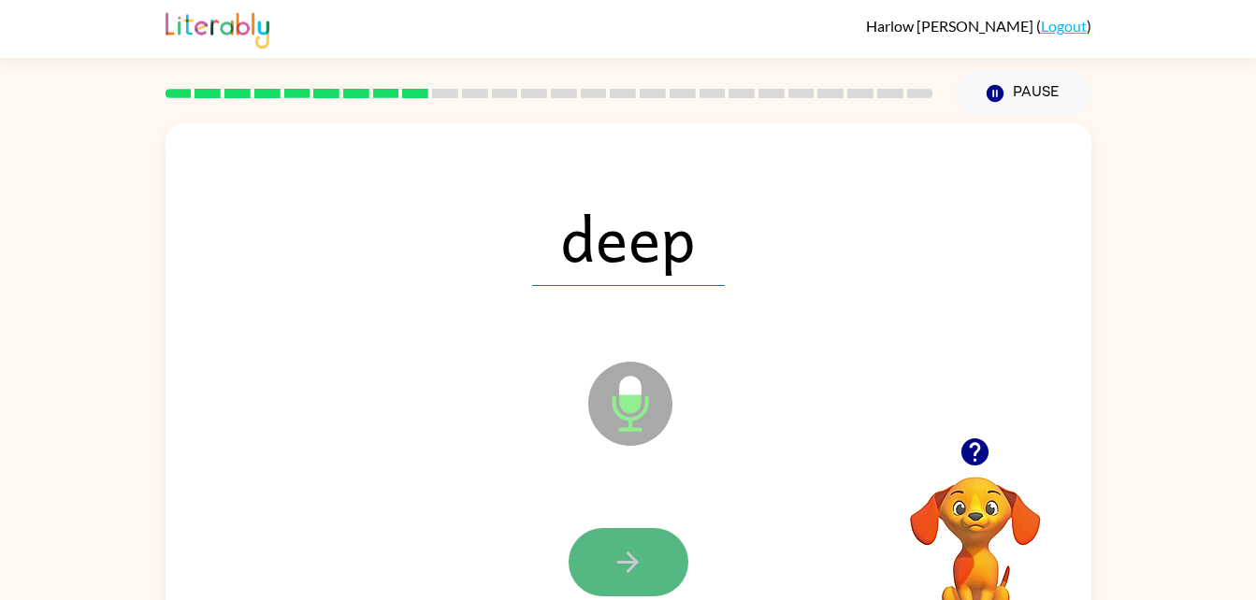
click at [647, 532] on button "button" at bounding box center [629, 562] width 120 height 68
click at [613, 539] on button "button" at bounding box center [629, 562] width 120 height 68
click at [655, 578] on button "button" at bounding box center [629, 562] width 120 height 68
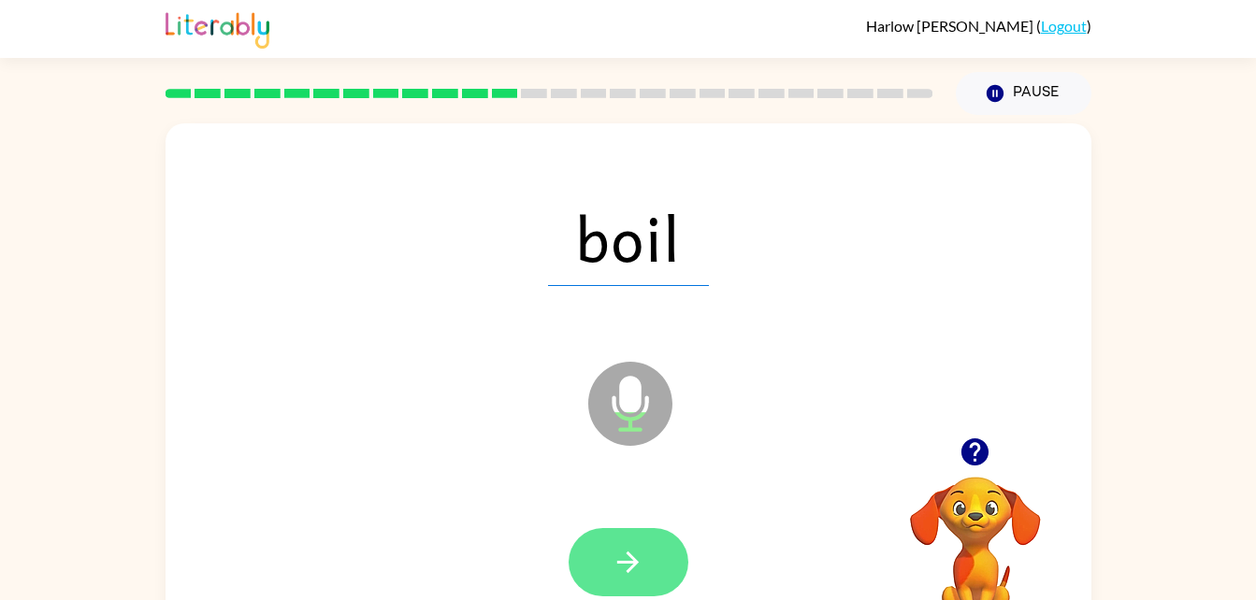
click at [602, 569] on button "button" at bounding box center [629, 562] width 120 height 68
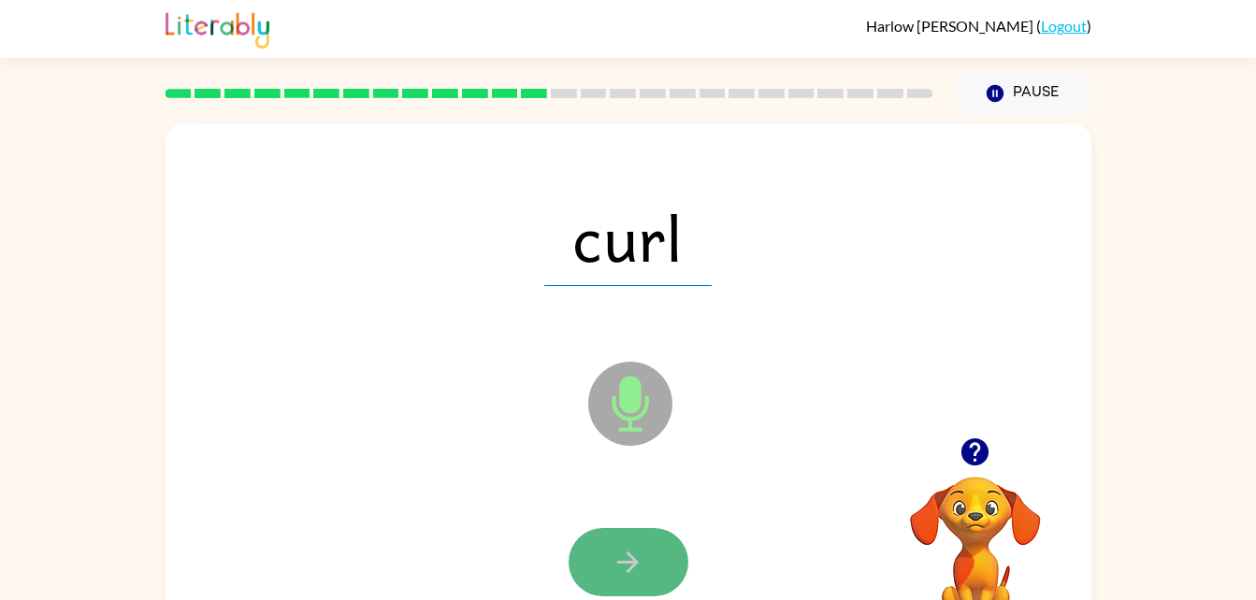
click at [594, 563] on button "button" at bounding box center [629, 562] width 120 height 68
click at [641, 552] on icon "button" at bounding box center [628, 562] width 33 height 33
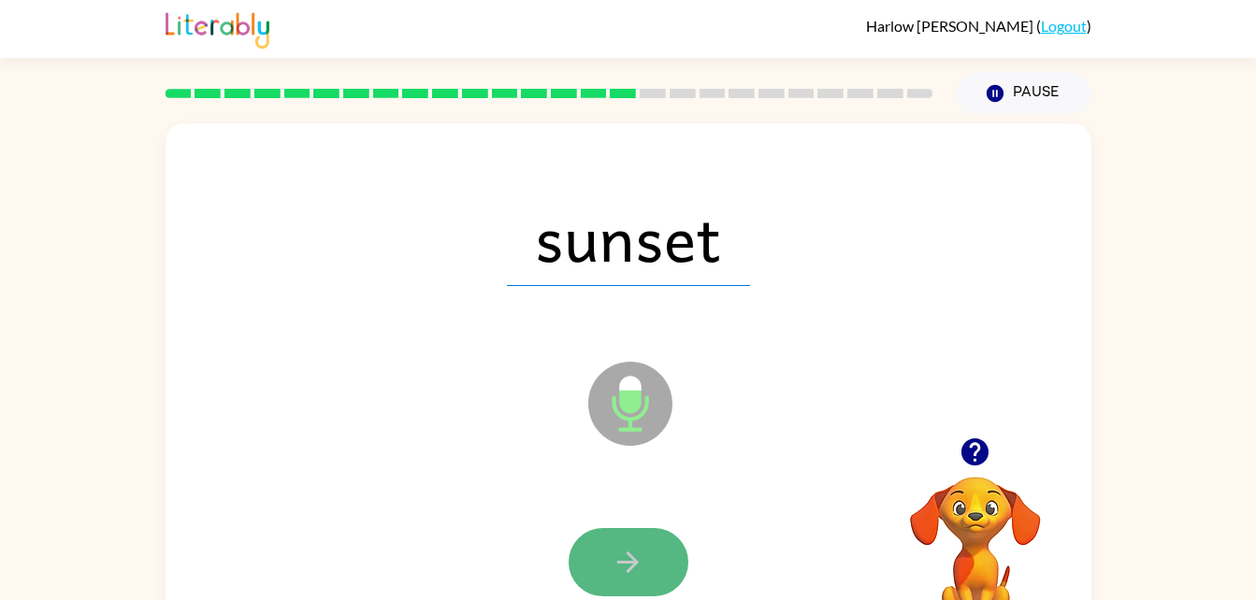
click at [629, 576] on icon "button" at bounding box center [628, 562] width 33 height 33
click at [663, 564] on button "button" at bounding box center [629, 562] width 120 height 68
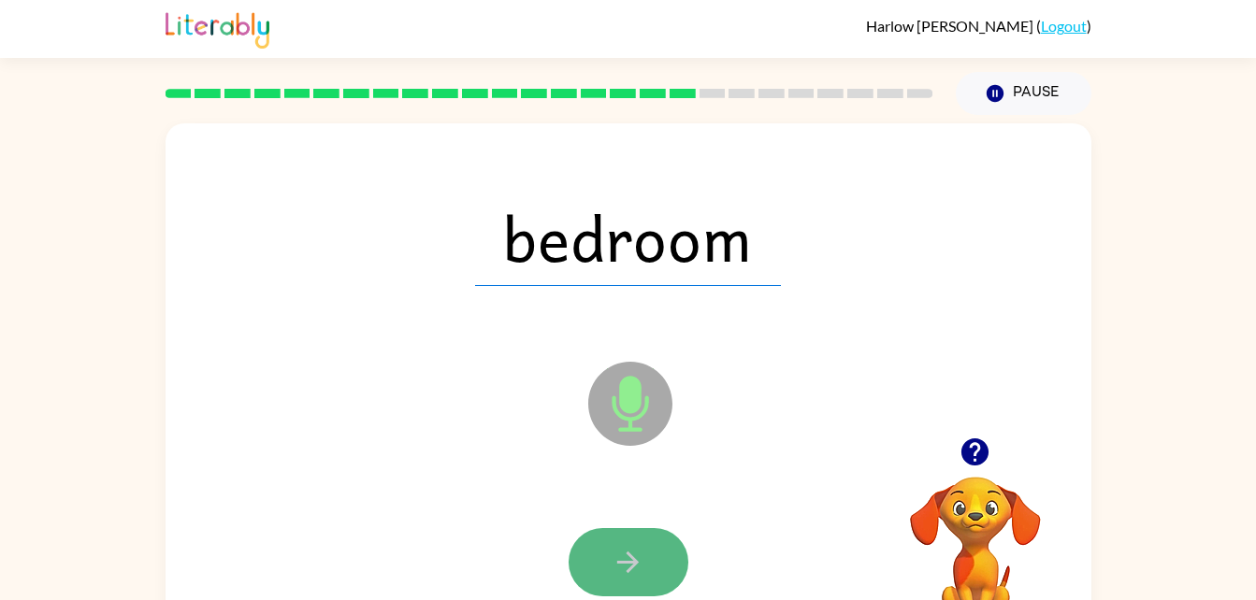
click at [642, 546] on icon "button" at bounding box center [628, 562] width 33 height 33
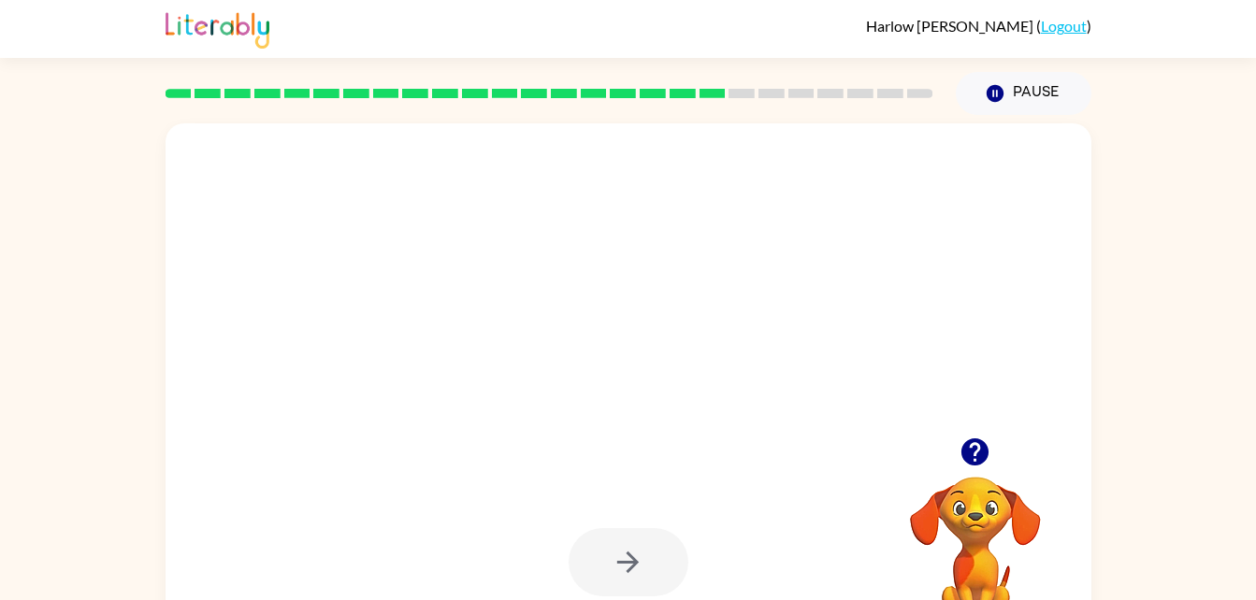
click at [759, 239] on div at bounding box center [628, 237] width 888 height 153
click at [824, 372] on div at bounding box center [583, 357] width 799 height 67
click at [467, 255] on div at bounding box center [628, 237] width 888 height 153
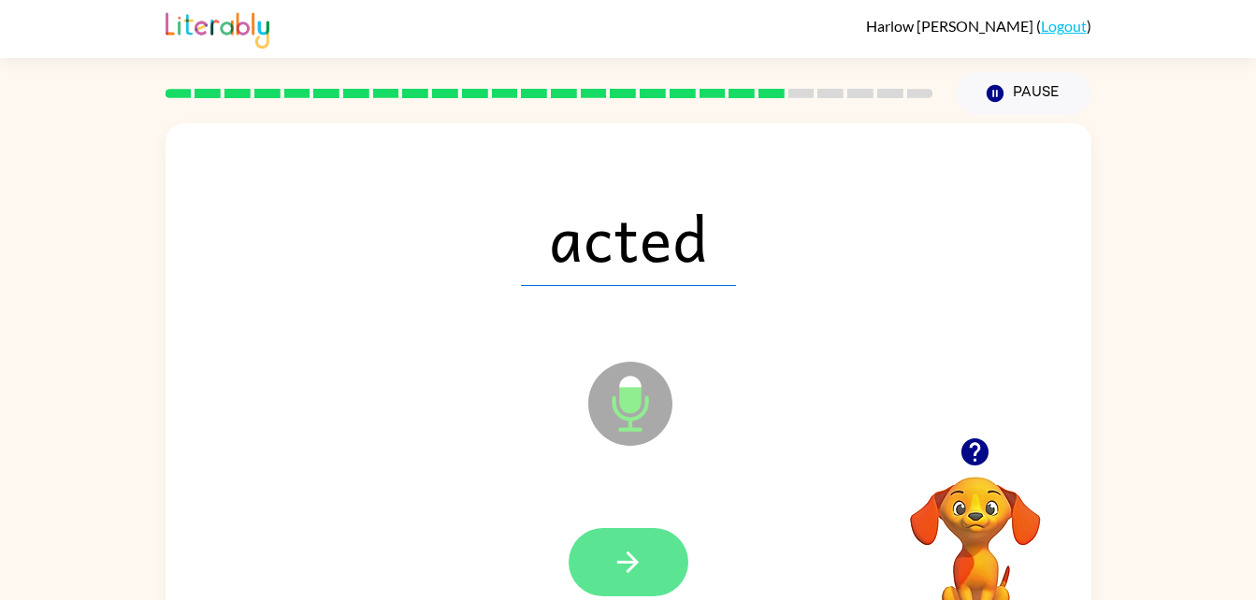
click at [642, 563] on icon "button" at bounding box center [628, 562] width 33 height 33
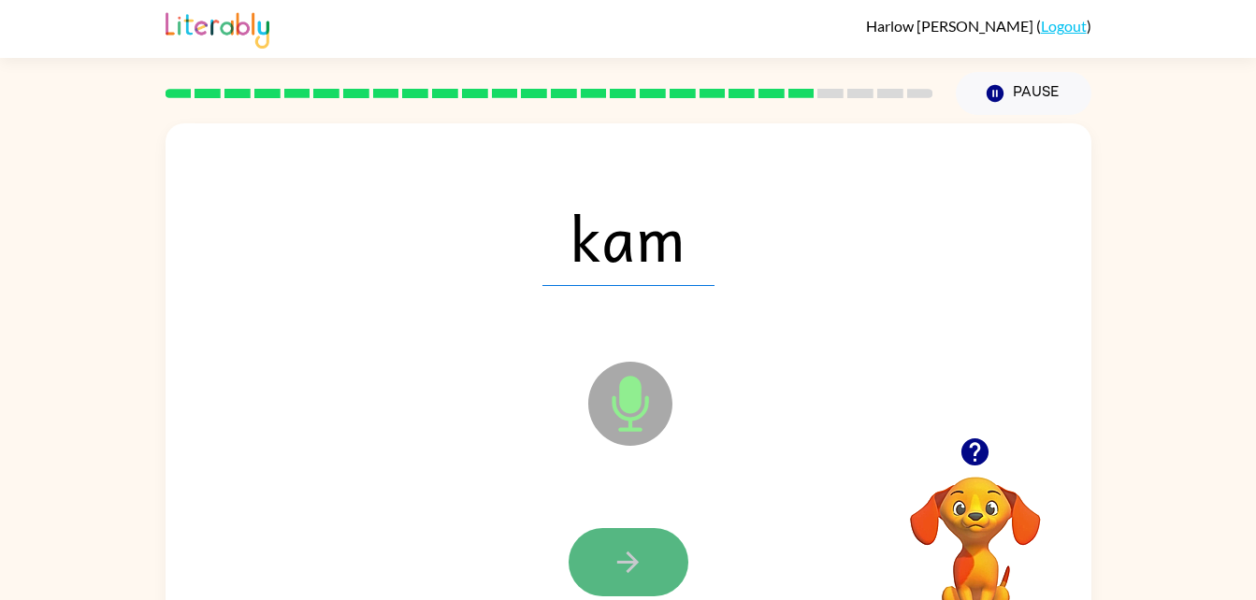
click at [665, 555] on button "button" at bounding box center [629, 562] width 120 height 68
click at [644, 577] on button "button" at bounding box center [629, 562] width 120 height 68
click at [644, 570] on button "button" at bounding box center [629, 562] width 120 height 68
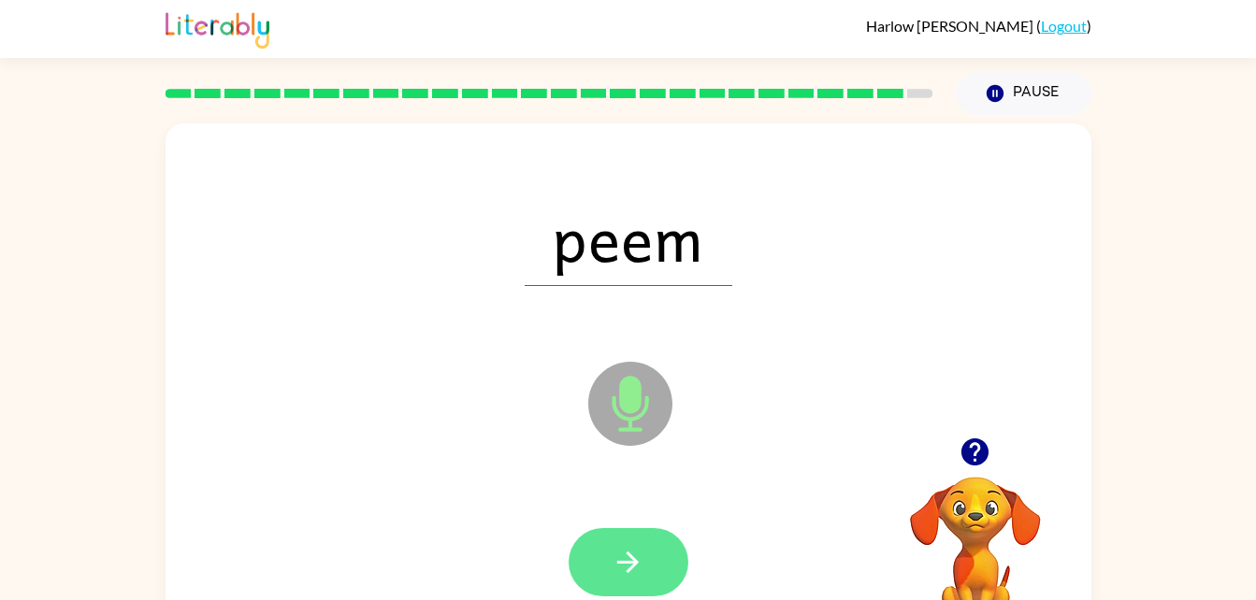
click at [650, 553] on button "button" at bounding box center [629, 562] width 120 height 68
